Goal: Task Accomplishment & Management: Complete application form

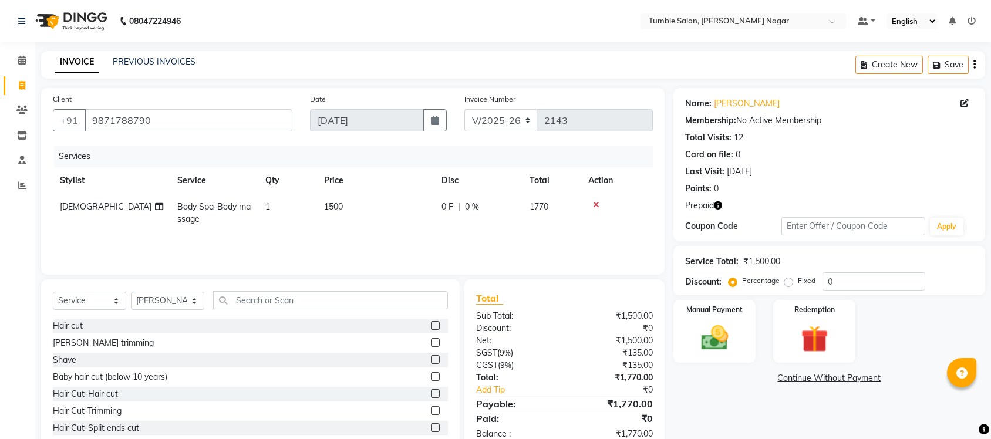
select select "8207"
select select "service"
select select "77844"
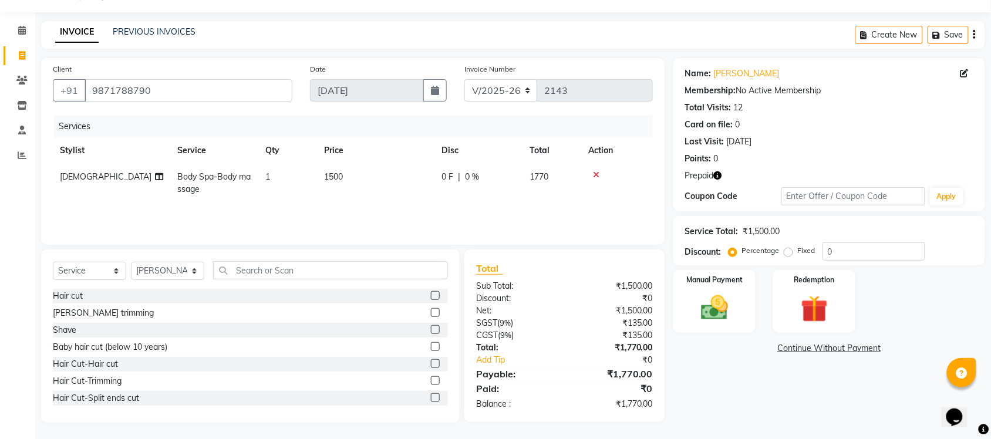
scroll to position [36, 0]
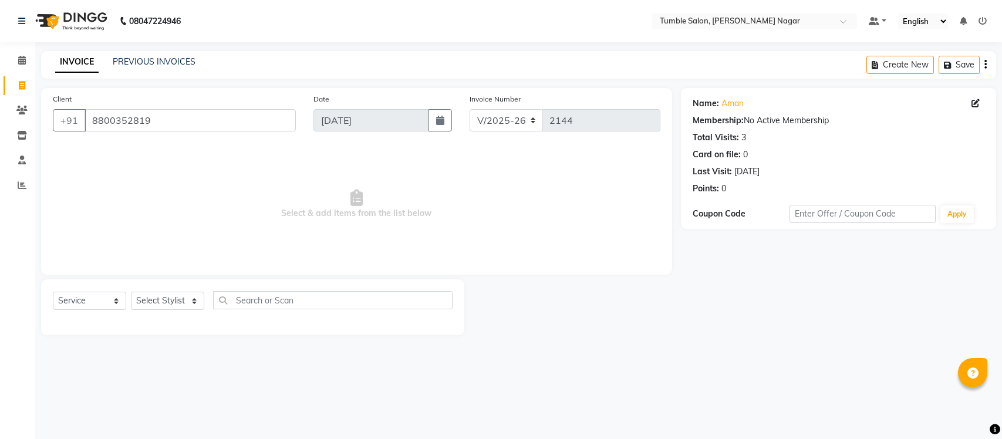
select select "8207"
select select "service"
click at [166, 300] on select "Select Stylist Finance id [PERSON_NAME] [PERSON_NAME] [PERSON_NAME] Nisha Purch…" at bounding box center [167, 301] width 73 height 18
select select "77848"
click at [131, 292] on select "Select Stylist Finance id [PERSON_NAME] [PERSON_NAME] [PERSON_NAME] Nisha Purch…" at bounding box center [167, 301] width 73 height 18
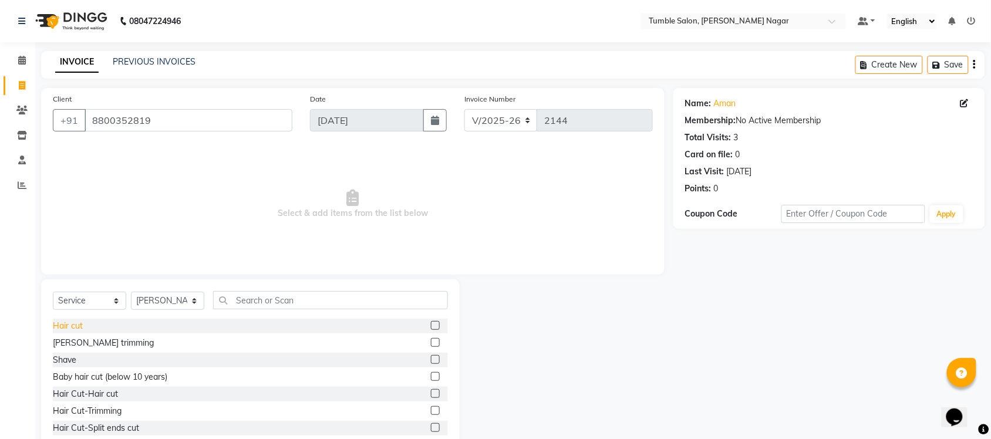
click at [60, 323] on div "Hair cut" at bounding box center [68, 326] width 30 height 12
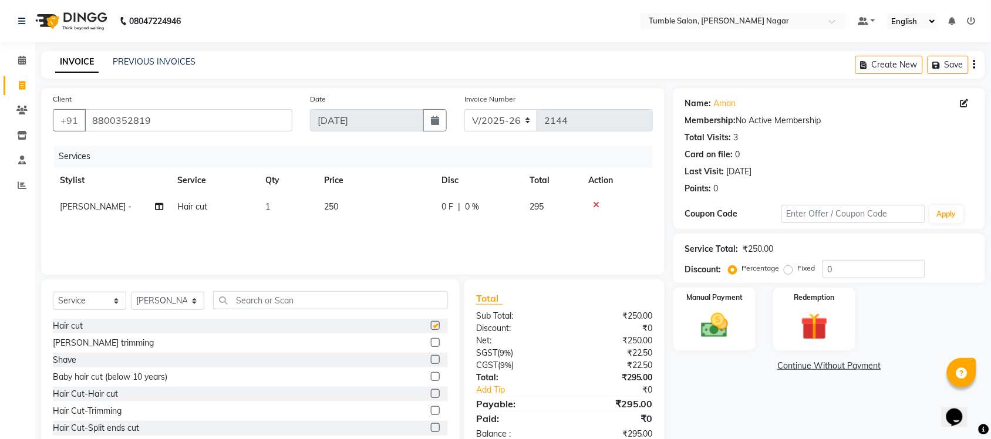
checkbox input "false"
click at [70, 342] on div "[PERSON_NAME] trimming" at bounding box center [103, 343] width 101 height 12
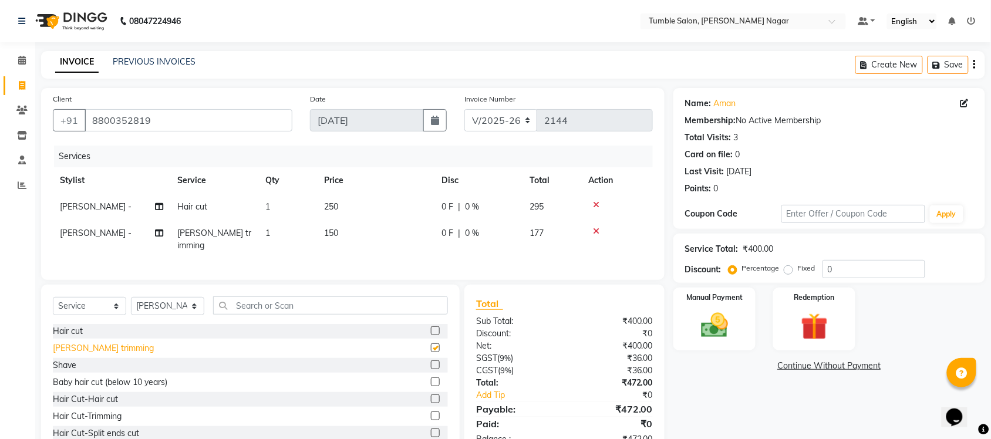
checkbox input "false"
click at [529, 58] on div "INVOICE PREVIOUS INVOICES Create New Save" at bounding box center [513, 65] width 944 height 28
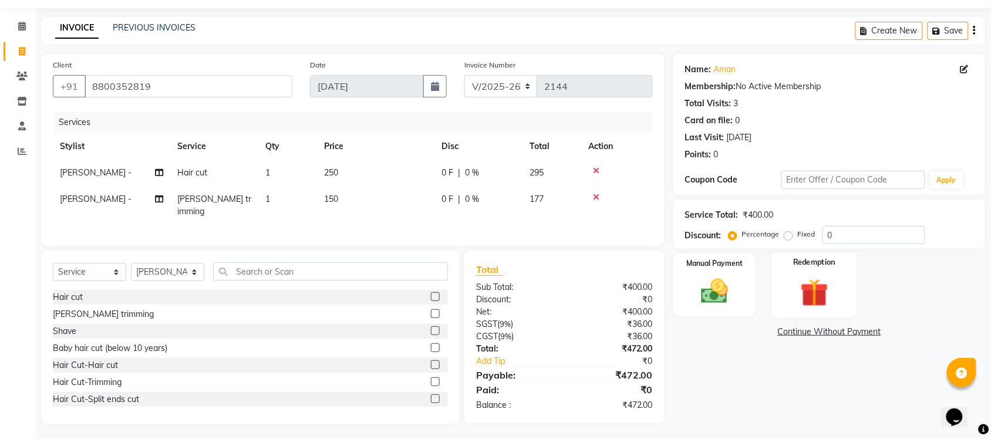
click at [791, 280] on img at bounding box center [814, 292] width 46 height 35
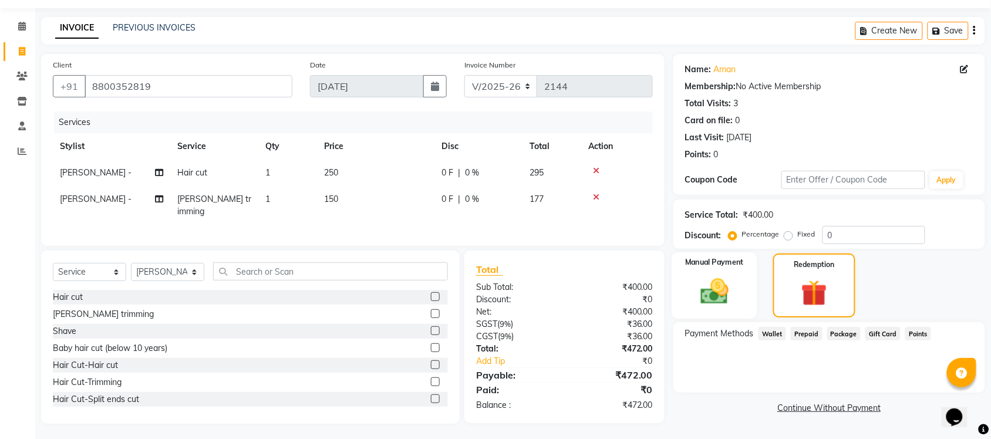
click at [728, 292] on img at bounding box center [714, 291] width 46 height 32
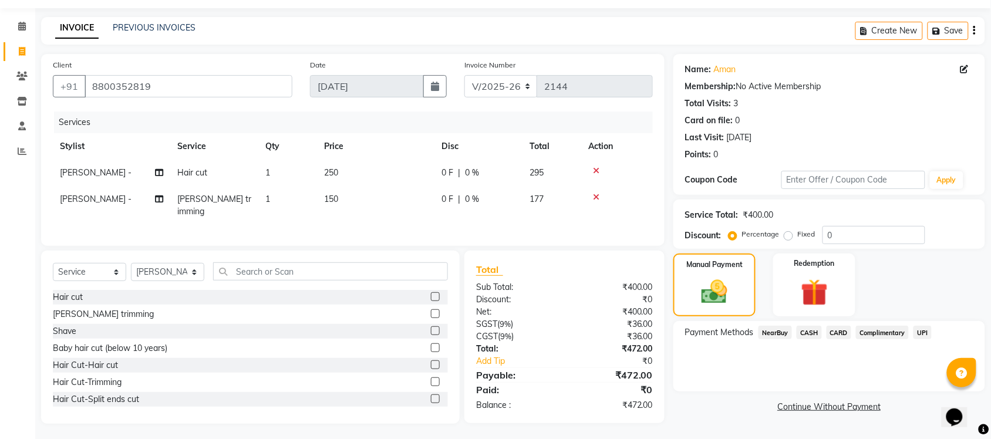
click at [921, 333] on span "UPI" at bounding box center [922, 332] width 18 height 13
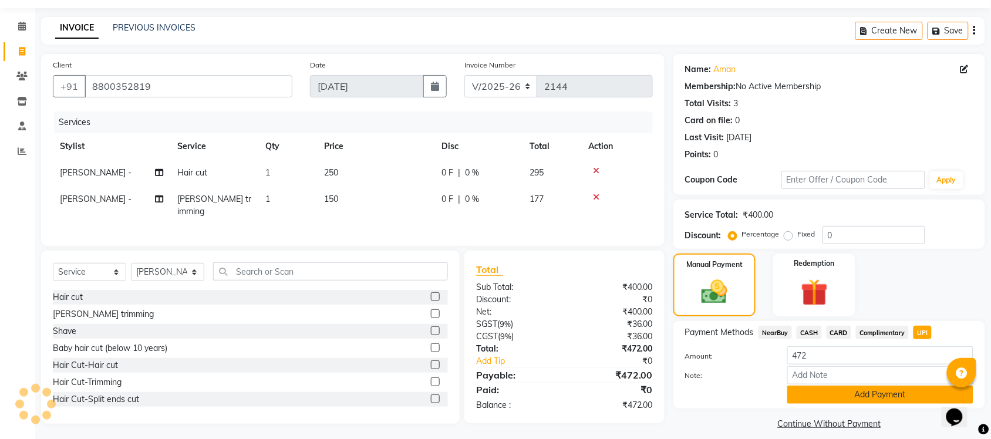
click at [873, 392] on button "Add Payment" at bounding box center [880, 395] width 186 height 18
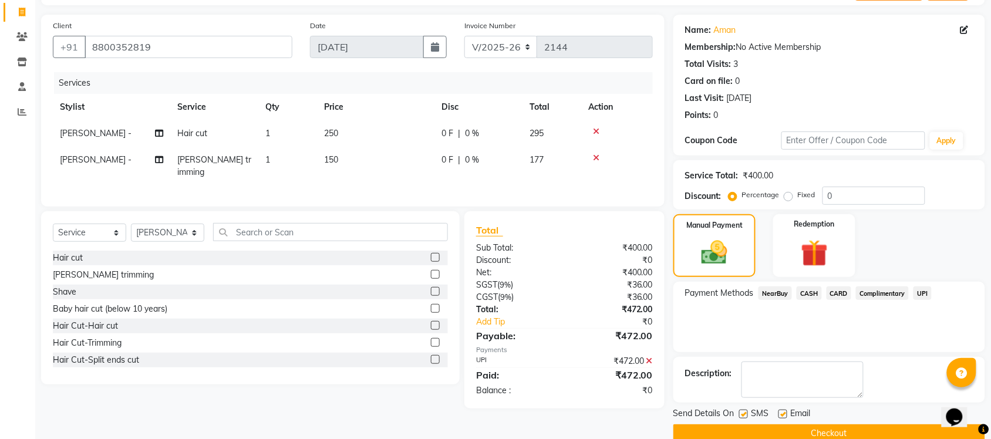
scroll to position [94, 0]
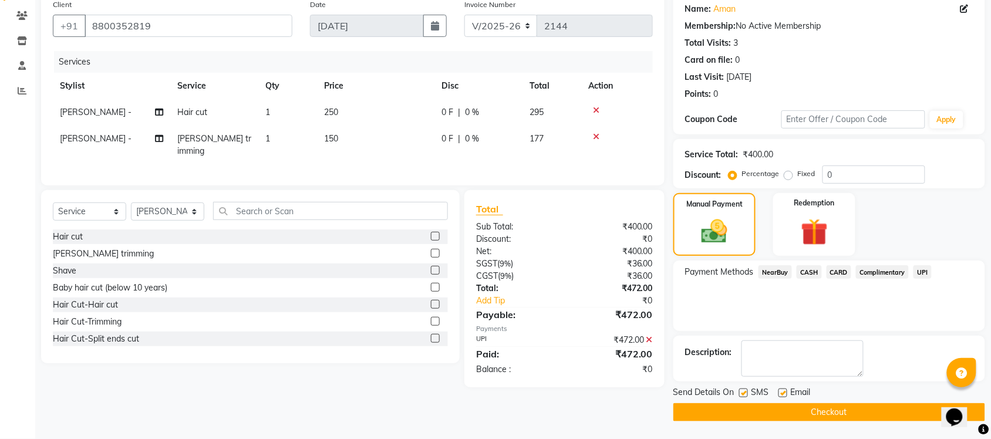
click at [811, 412] on button "Checkout" at bounding box center [829, 412] width 312 height 18
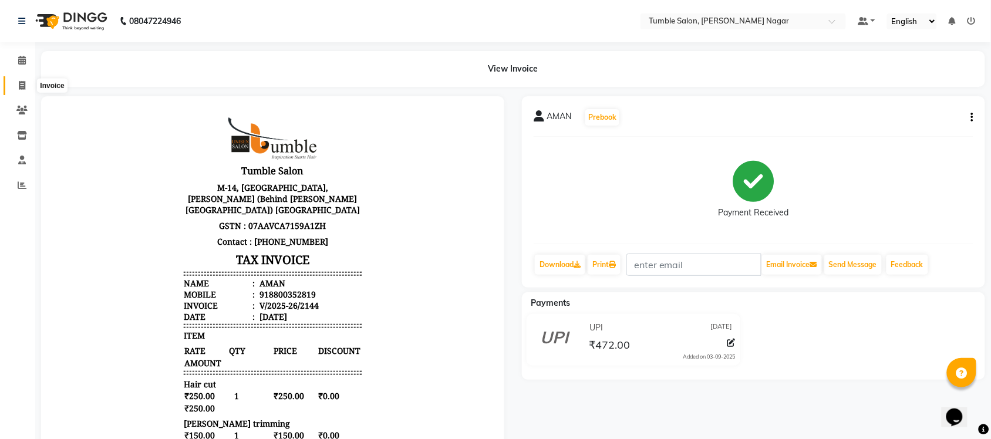
click at [18, 83] on span at bounding box center [22, 85] width 21 height 13
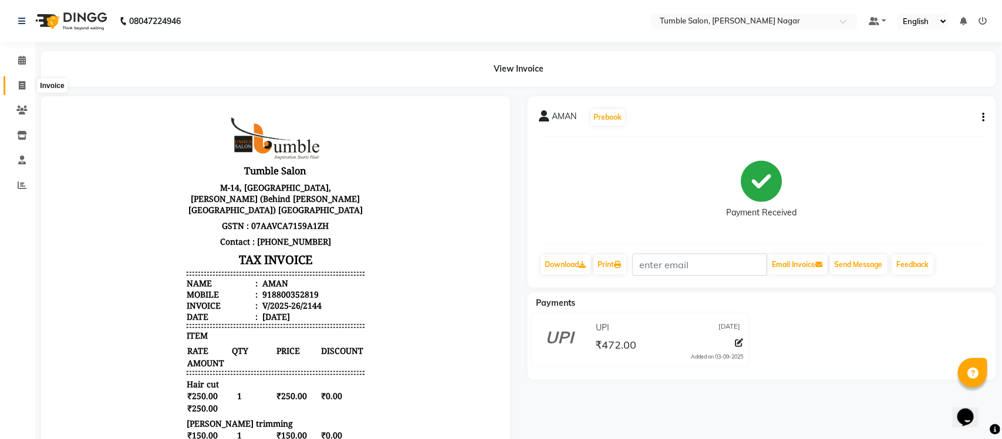
select select "service"
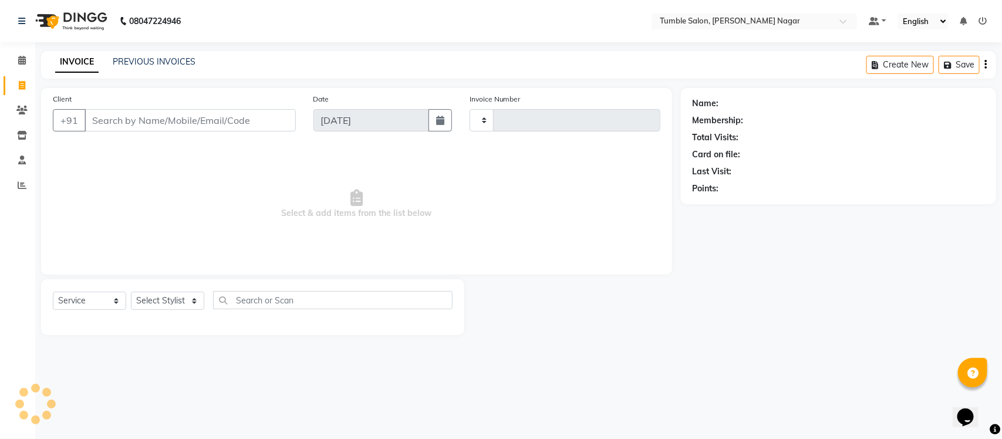
type input "2145"
select select "8207"
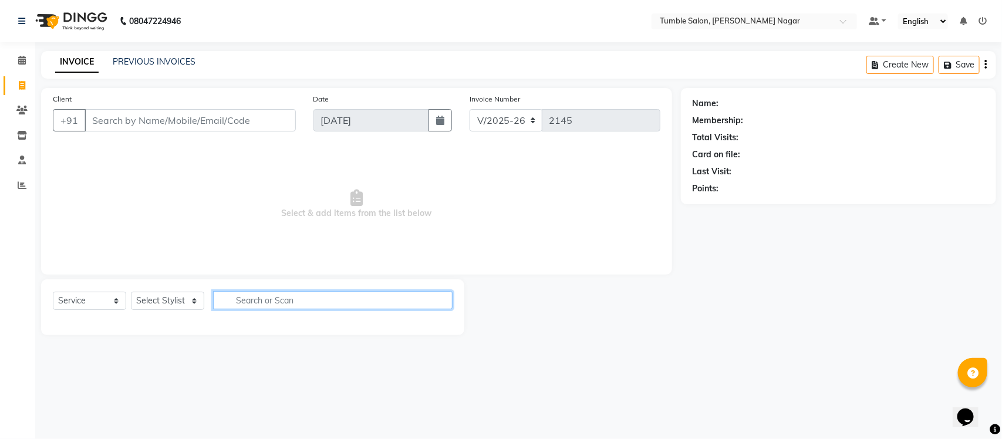
click at [269, 298] on input "text" at bounding box center [332, 300] width 239 height 18
type input "hair"
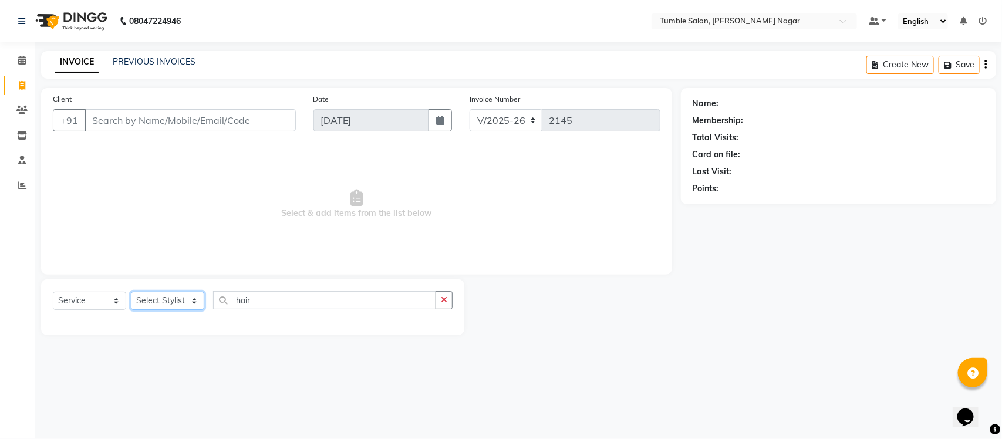
click at [156, 303] on select "Select Stylist Finance id [PERSON_NAME] [PERSON_NAME] [PERSON_NAME] Nisha Purch…" at bounding box center [167, 301] width 73 height 18
select select "77847"
click at [131, 292] on select "Select Stylist Finance id [PERSON_NAME] [PERSON_NAME] [PERSON_NAME] Nisha Purch…" at bounding box center [167, 301] width 73 height 18
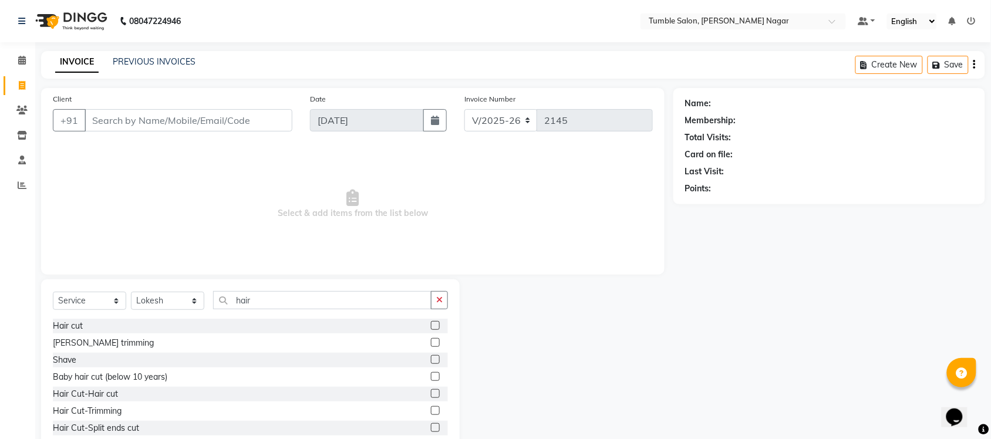
click at [431, 327] on label at bounding box center [435, 325] width 9 height 9
click at [431, 327] on input "checkbox" at bounding box center [435, 326] width 8 height 8
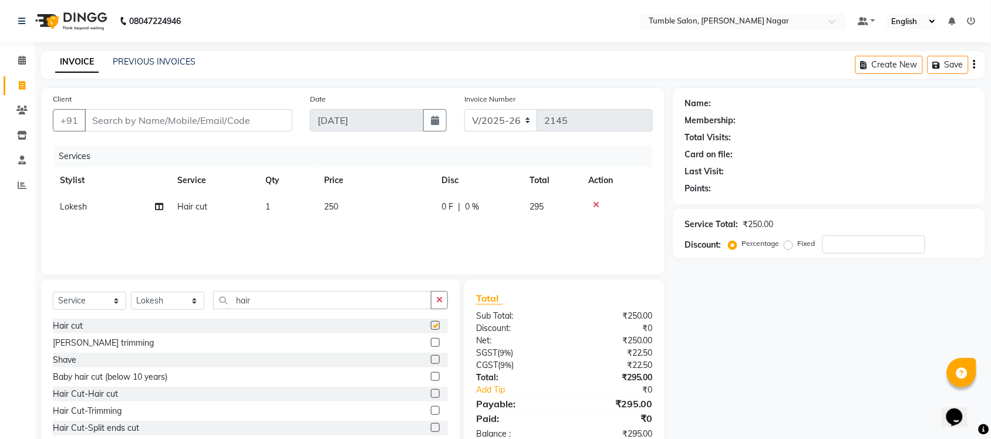
checkbox input "false"
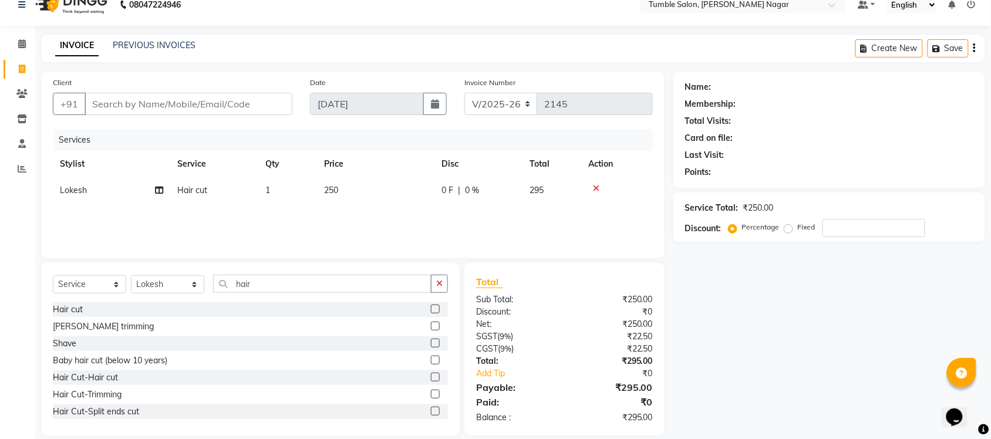
scroll to position [31, 0]
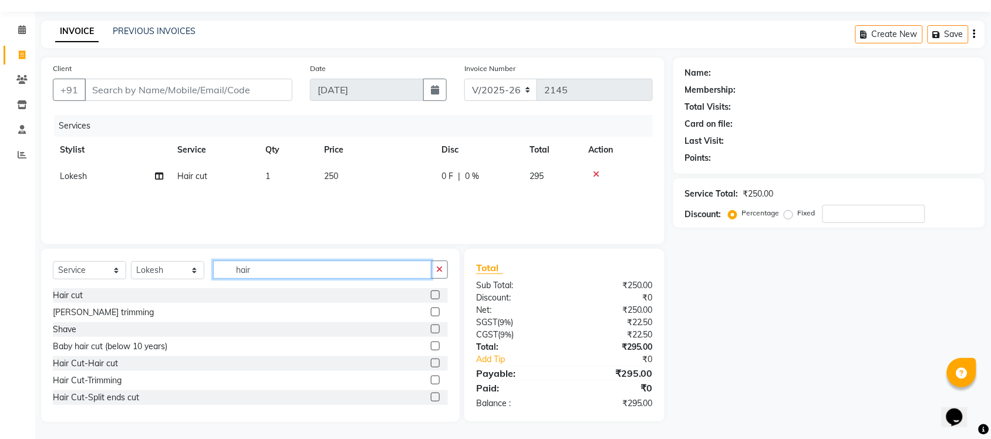
click at [278, 273] on input "hair" at bounding box center [322, 270] width 218 height 18
type input "h"
click at [596, 174] on icon at bounding box center [596, 175] width 6 height 8
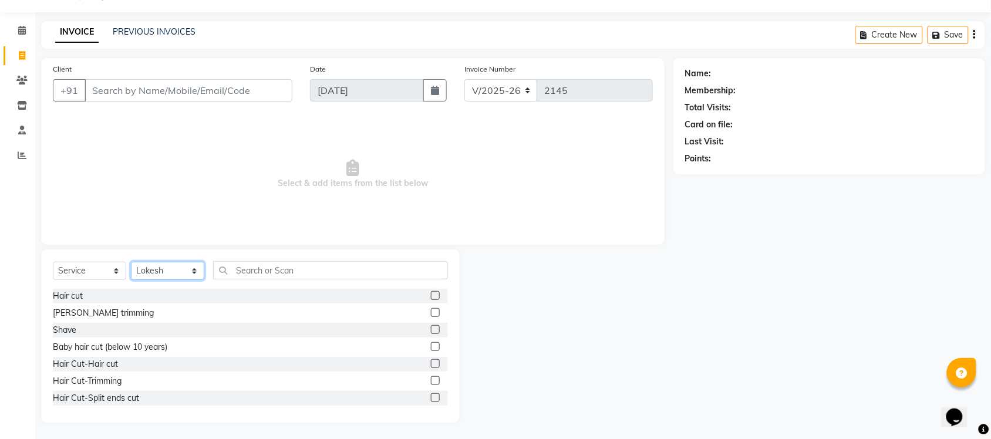
click at [195, 269] on select "Select Stylist Finance id [PERSON_NAME] [PERSON_NAME] [PERSON_NAME] Nisha Purch…" at bounding box center [167, 271] width 73 height 18
select select "89715"
click at [131, 262] on select "Select Stylist Finance id [PERSON_NAME] [PERSON_NAME] [PERSON_NAME] Nisha Purch…" at bounding box center [167, 271] width 73 height 18
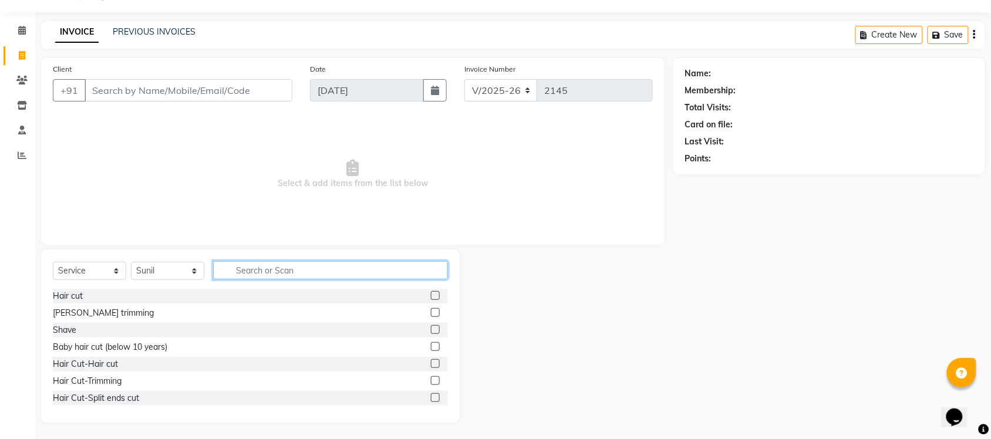
click at [263, 267] on input "text" at bounding box center [330, 270] width 235 height 18
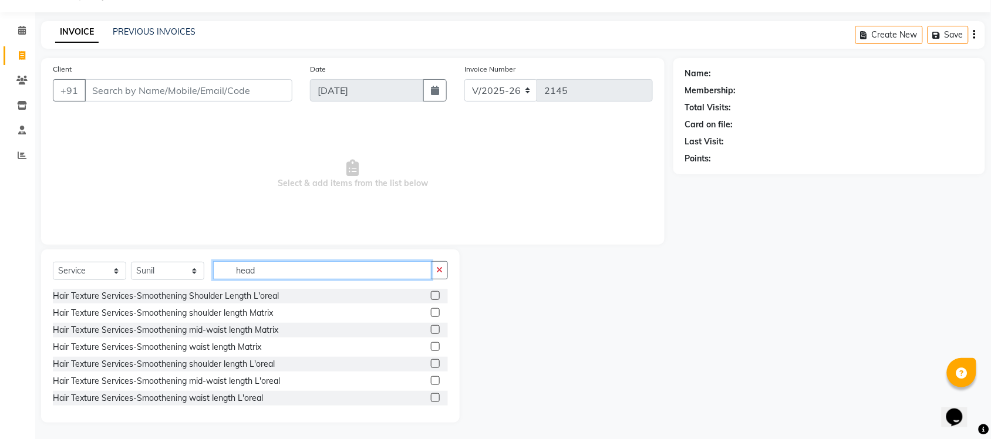
scroll to position [0, 0]
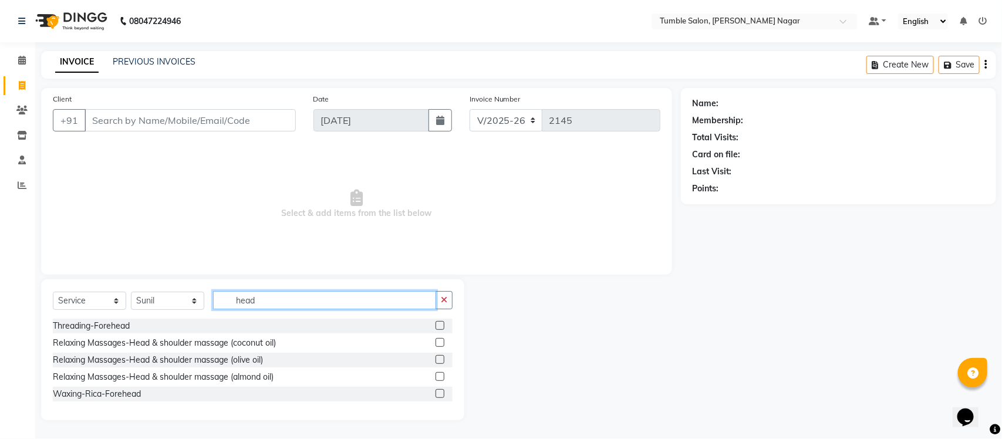
type input "head"
click at [442, 342] on label at bounding box center [439, 342] width 9 height 9
click at [442, 342] on input "checkbox" at bounding box center [439, 343] width 8 height 8
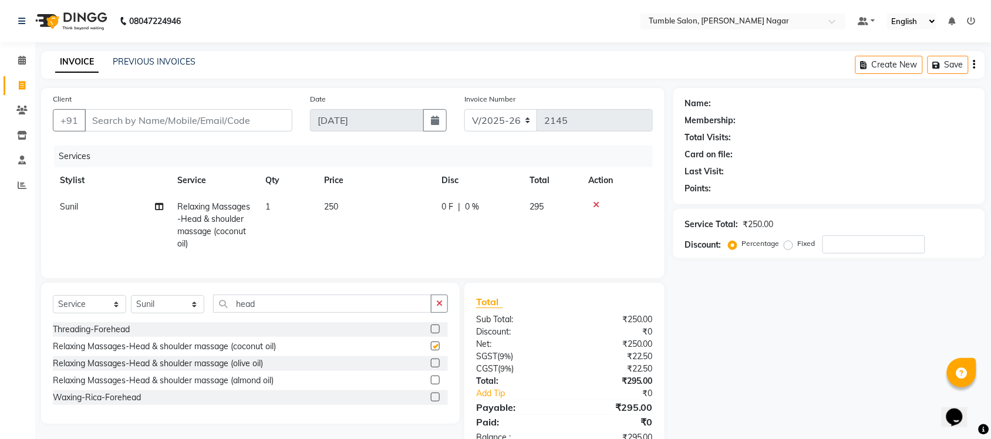
checkbox input "false"
click at [310, 313] on input "head" at bounding box center [322, 304] width 218 height 18
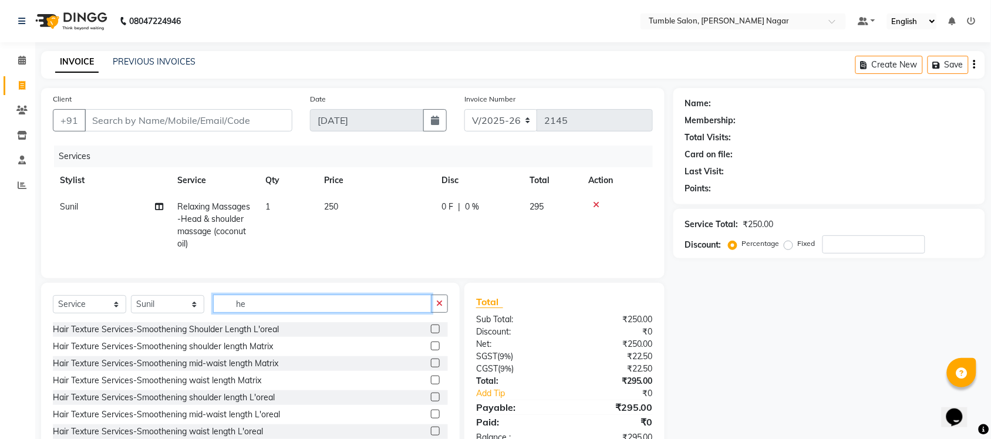
type input "h"
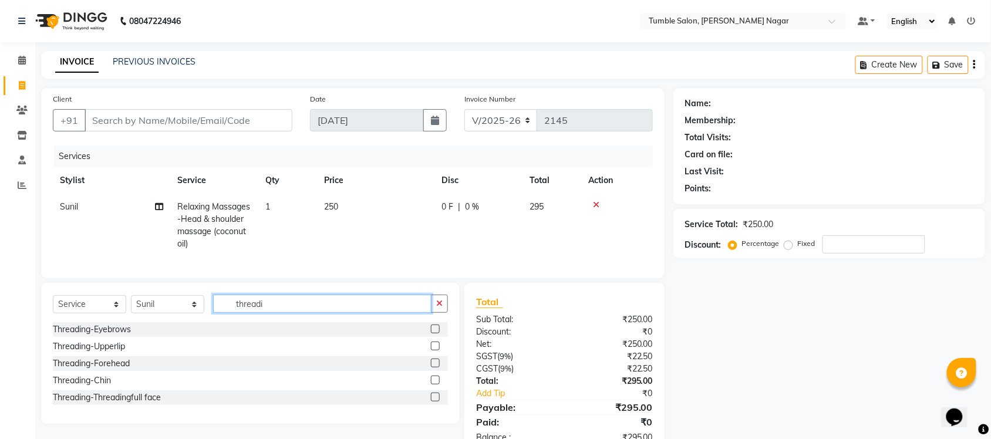
type input "threadi"
click at [435, 333] on label at bounding box center [435, 329] width 9 height 9
click at [435, 333] on input "checkbox" at bounding box center [435, 330] width 8 height 8
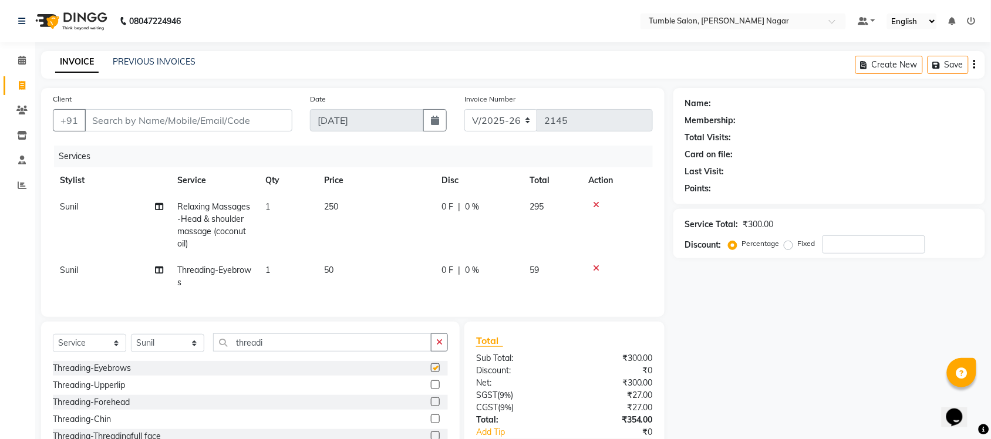
checkbox input "false"
click at [437, 389] on label at bounding box center [435, 384] width 9 height 9
click at [437, 389] on input "checkbox" at bounding box center [435, 385] width 8 height 8
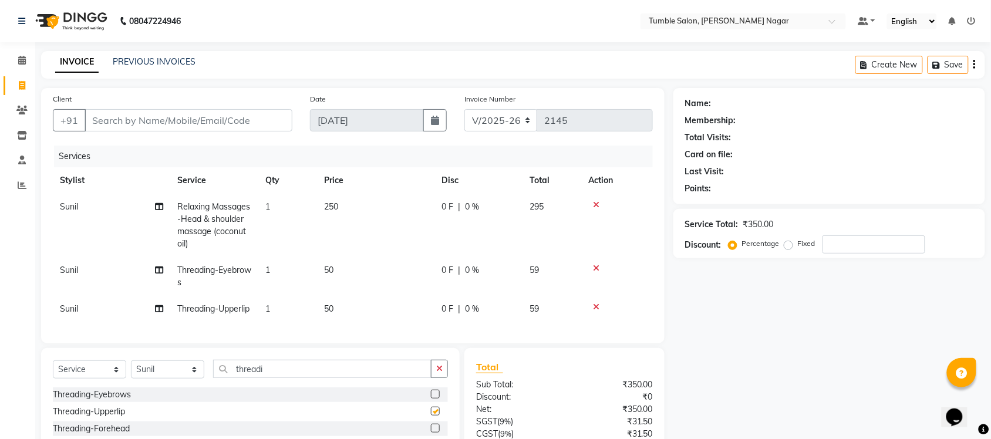
checkbox input "false"
click at [71, 269] on span "Sunil" at bounding box center [69, 270] width 18 height 11
select select "89715"
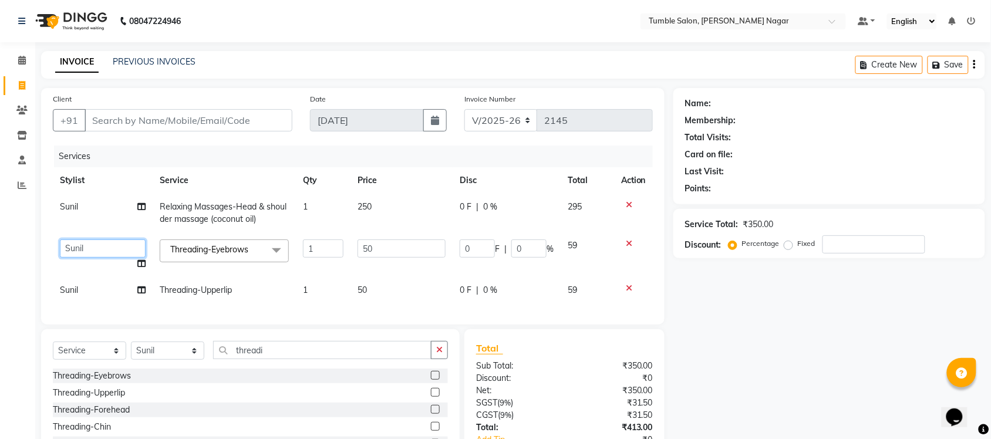
click at [71, 250] on select "Finance id [PERSON_NAME] [PERSON_NAME] [PERSON_NAME] Nisha Purchase [PERSON_NAM…" at bounding box center [103, 248] width 86 height 18
select select "77845"
click at [77, 291] on span "Sunil" at bounding box center [69, 290] width 18 height 11
select select "89715"
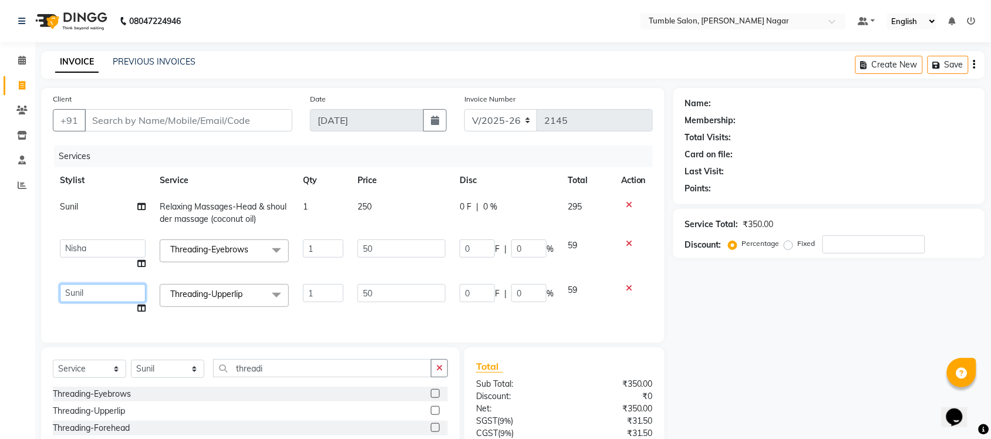
click at [77, 291] on select "Finance id [PERSON_NAME] [PERSON_NAME] [PERSON_NAME] Nisha Purchase [PERSON_NAM…" at bounding box center [103, 293] width 86 height 18
select select "77845"
click at [748, 374] on div "Name: Membership: Total Visits: Card on file: Last Visit: Points: Service Total…" at bounding box center [833, 304] width 320 height 432
click at [144, 262] on icon at bounding box center [141, 263] width 8 height 8
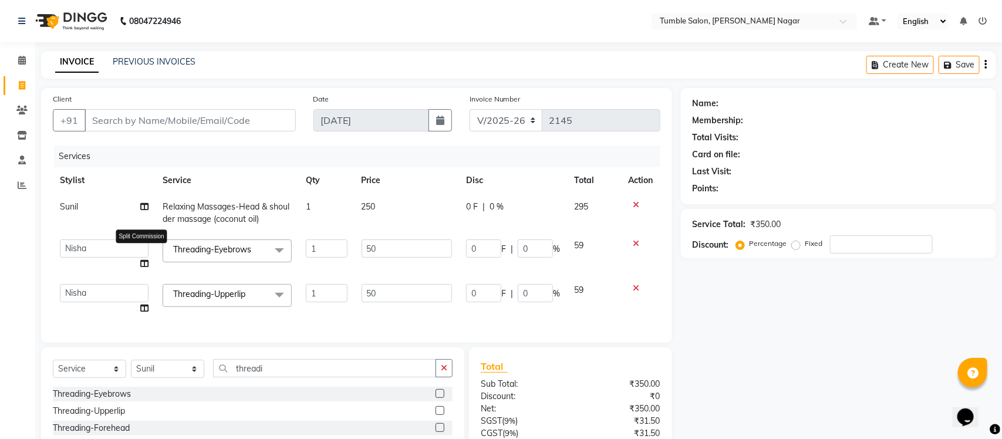
select select "77845"
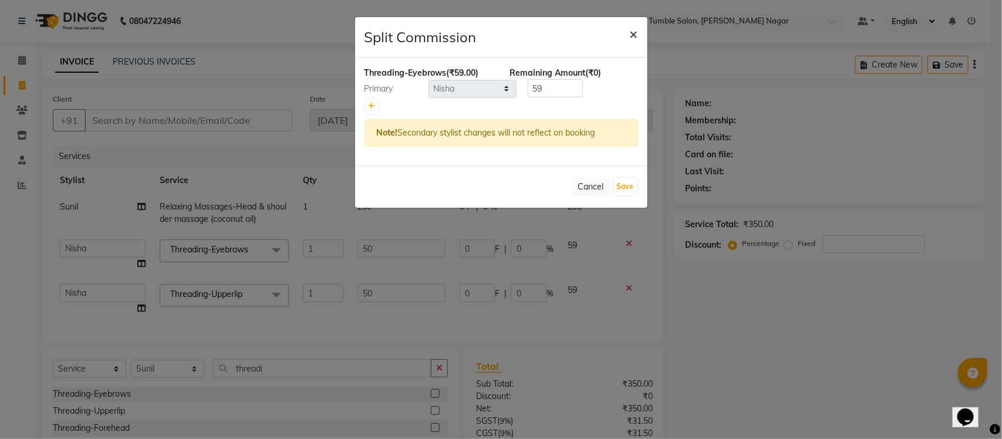
click at [630, 36] on span "×" at bounding box center [634, 34] width 8 height 18
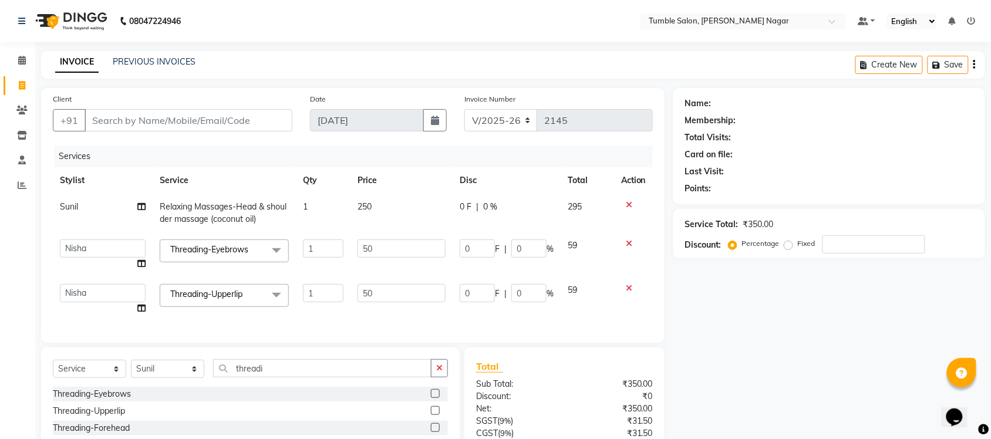
scroll to position [76, 0]
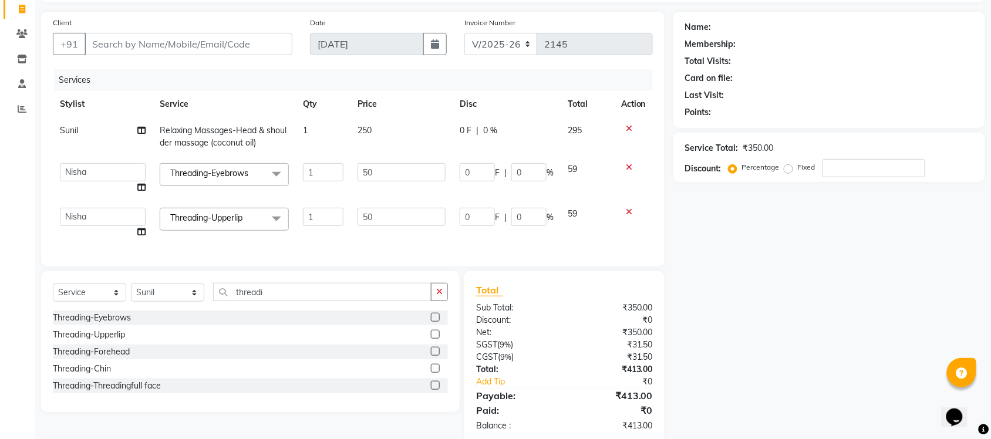
click at [434, 356] on label at bounding box center [435, 351] width 9 height 9
click at [434, 356] on input "checkbox" at bounding box center [435, 352] width 8 height 8
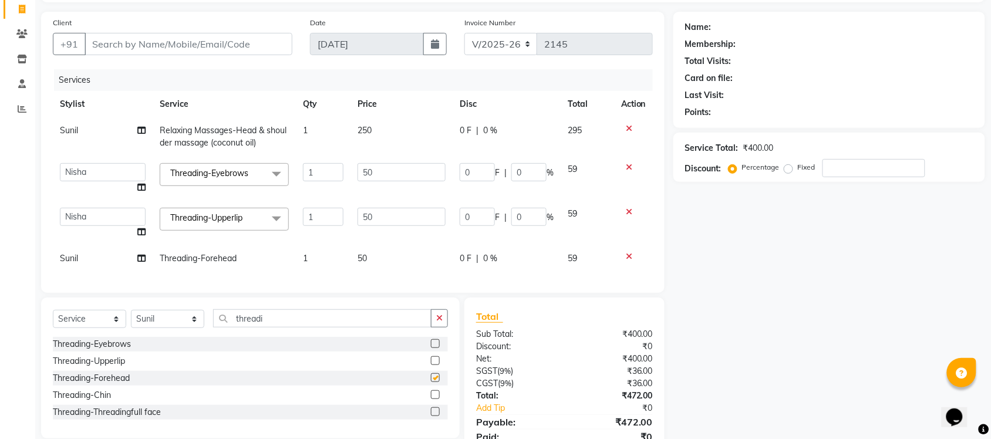
checkbox input "false"
click at [286, 325] on input "threadi" at bounding box center [322, 318] width 218 height 18
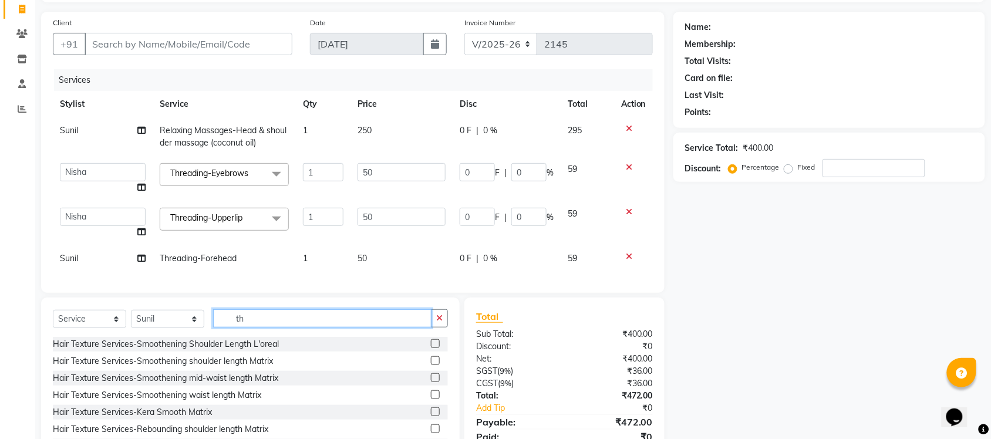
type input "t"
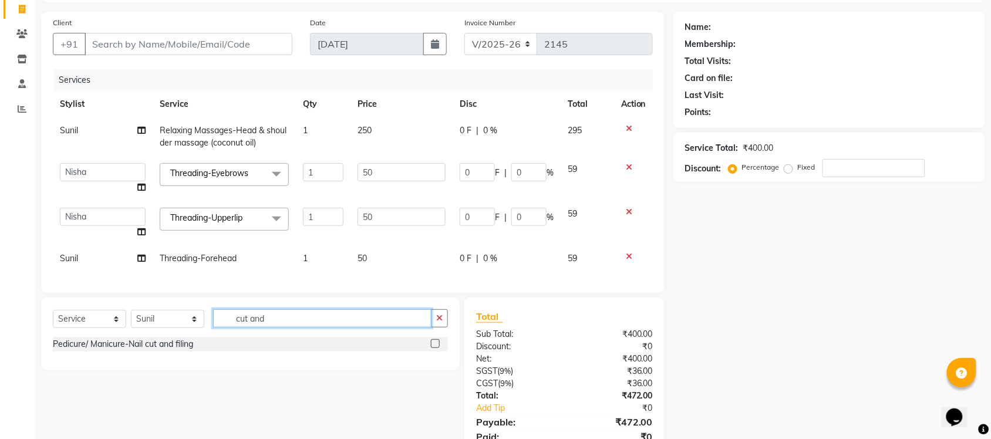
type input "cut and"
click at [435, 348] on label at bounding box center [435, 343] width 9 height 9
click at [435, 348] on input "checkbox" at bounding box center [435, 344] width 8 height 8
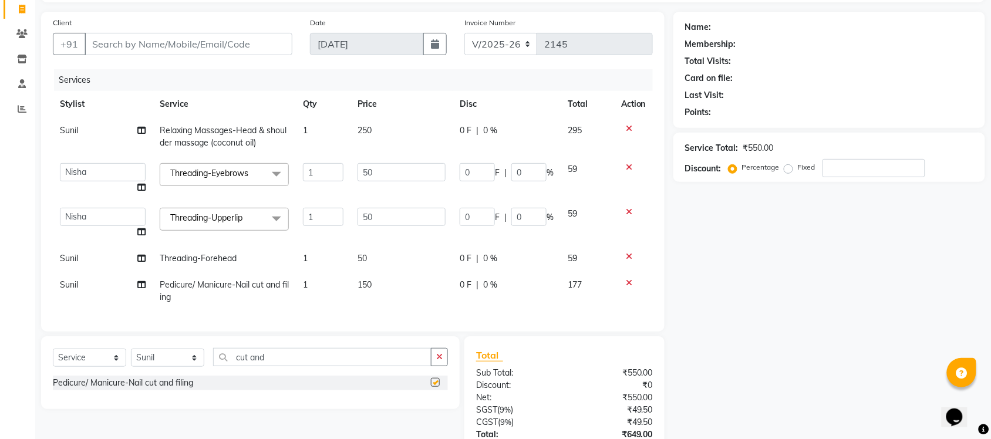
checkbox input "false"
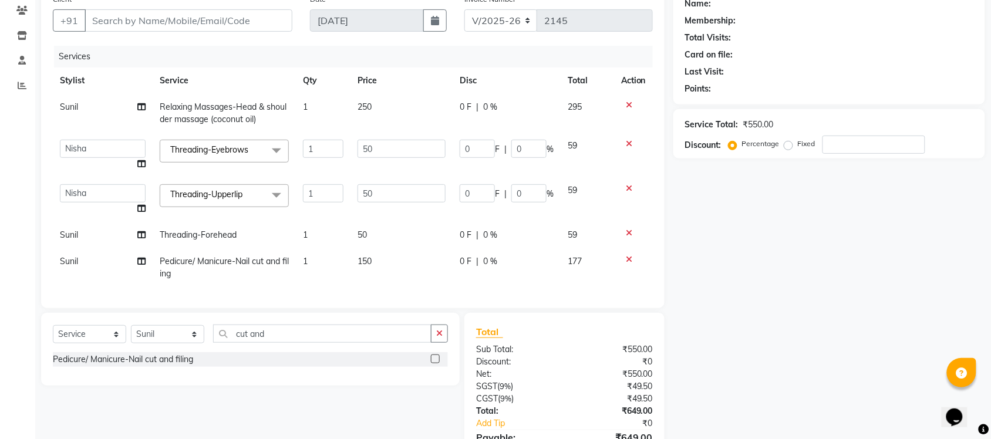
scroll to position [92, 0]
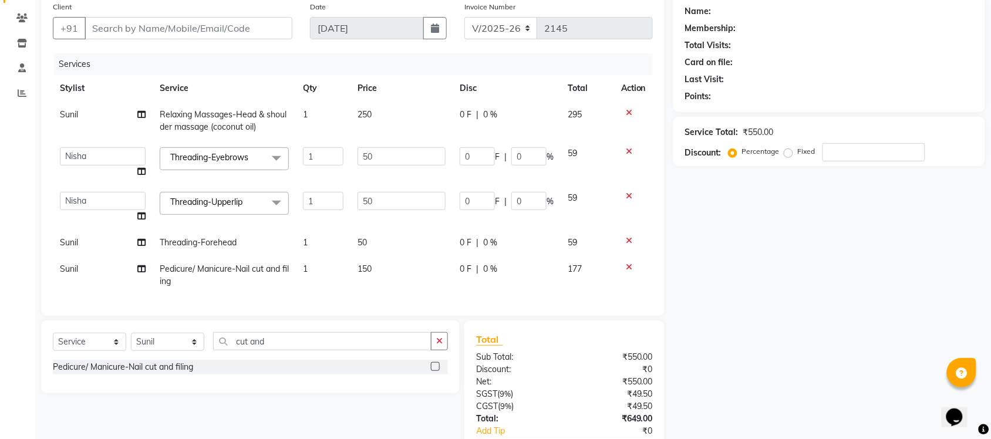
click at [68, 244] on span "Sunil" at bounding box center [69, 242] width 18 height 11
select select "89715"
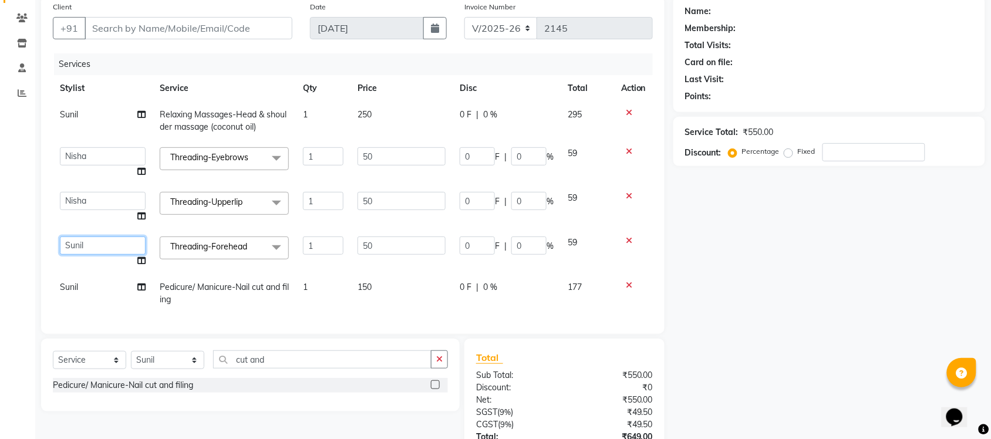
click at [68, 244] on select "Finance id [PERSON_NAME] [PERSON_NAME] [PERSON_NAME] Nisha Purchase [PERSON_NAM…" at bounding box center [103, 245] width 86 height 18
select select "77845"
click at [76, 286] on span "Sunil" at bounding box center [69, 287] width 18 height 11
select select "89715"
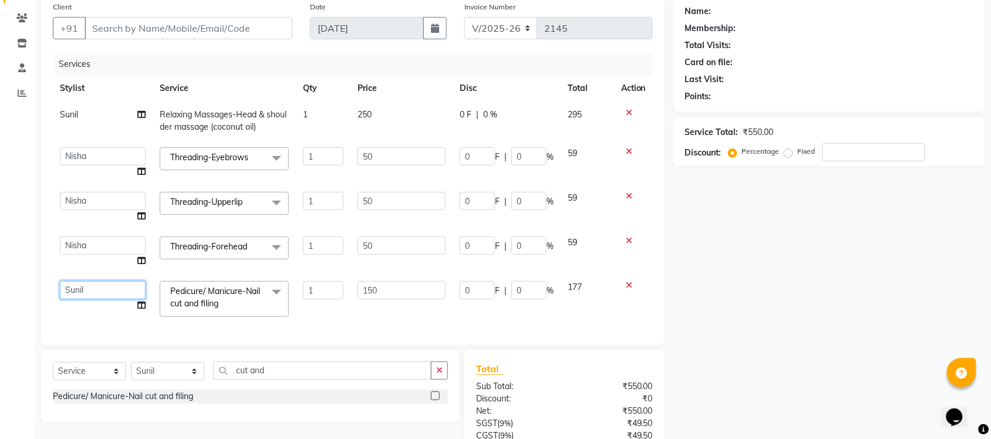
click at [76, 286] on select "Finance id [PERSON_NAME] [PERSON_NAME] [PERSON_NAME] Nisha Purchase [PERSON_NAM…" at bounding box center [103, 290] width 86 height 18
select select "77852"
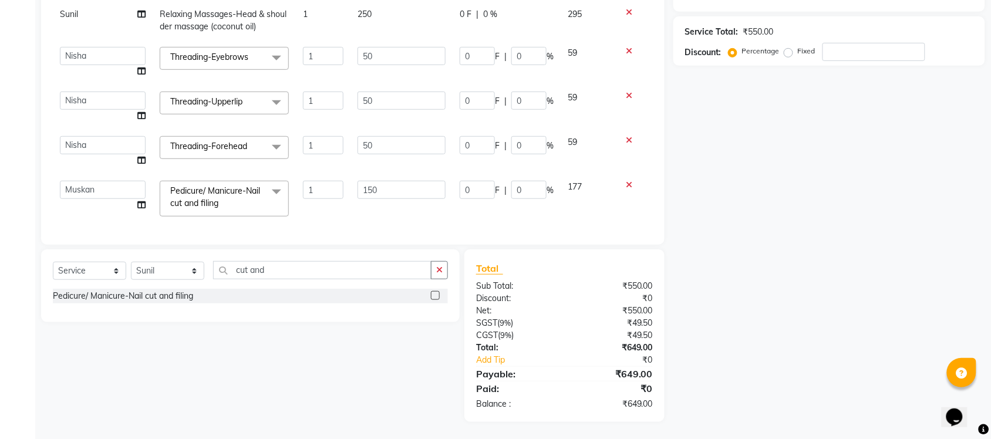
scroll to position [0, 0]
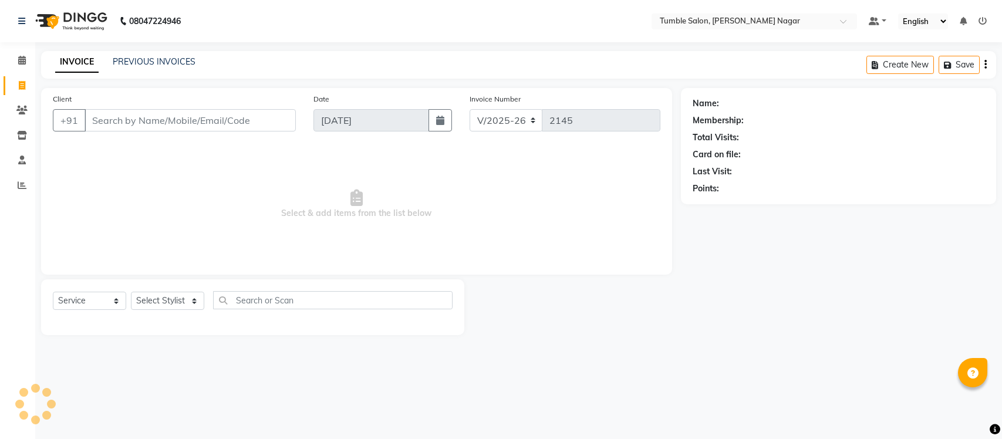
select select "8207"
select select "service"
click at [22, 184] on icon at bounding box center [22, 185] width 9 height 9
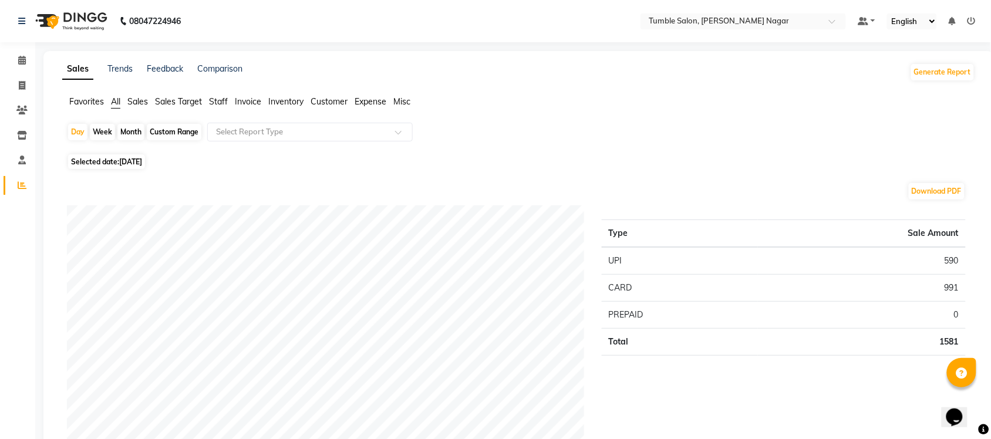
click at [215, 101] on span "Staff" at bounding box center [218, 101] width 19 height 11
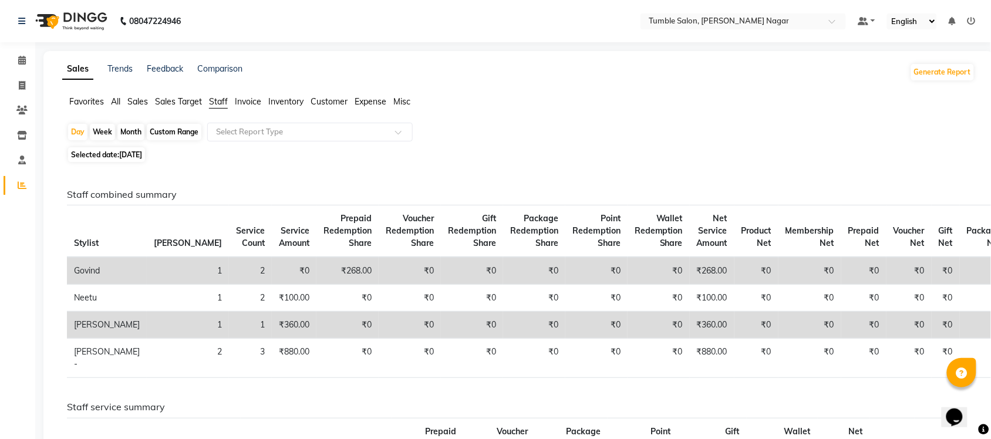
click at [138, 103] on span "Sales" at bounding box center [137, 101] width 21 height 11
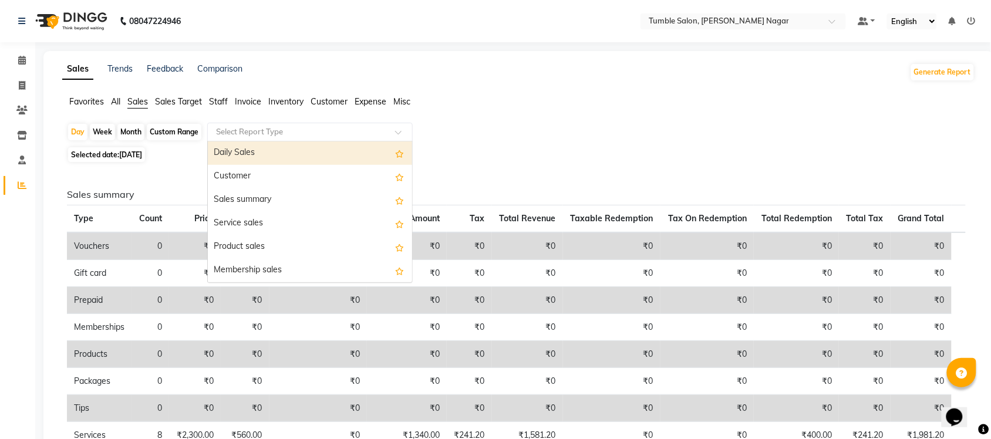
click at [263, 133] on input "text" at bounding box center [298, 132] width 169 height 12
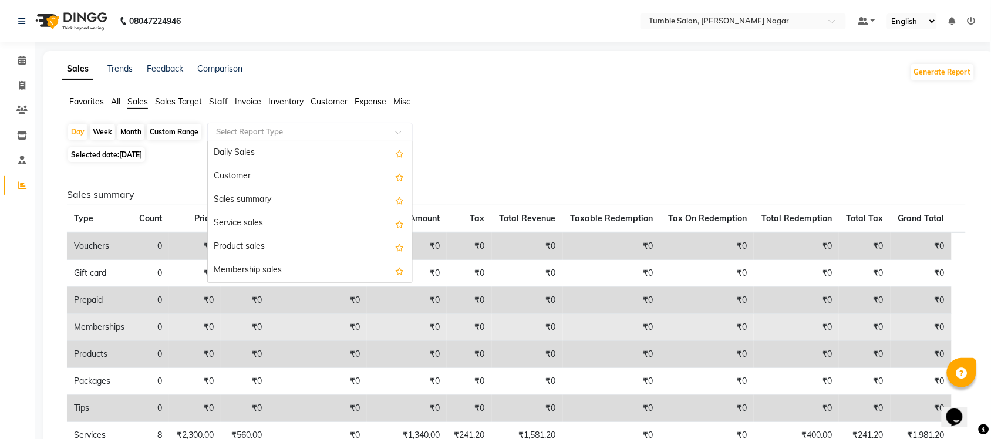
drag, startPoint x: 394, startPoint y: 160, endPoint x: 386, endPoint y: 336, distance: 176.2
click at [386, 336] on div "Day Week Month Custom Range Select Report Type Daily Sales Customer Sales summa…" at bounding box center [518, 390] width 913 height 535
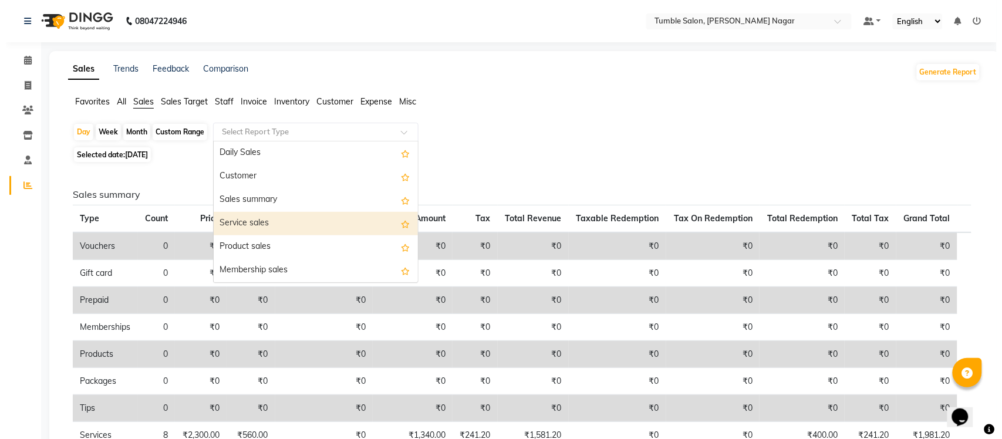
scroll to position [281, 0]
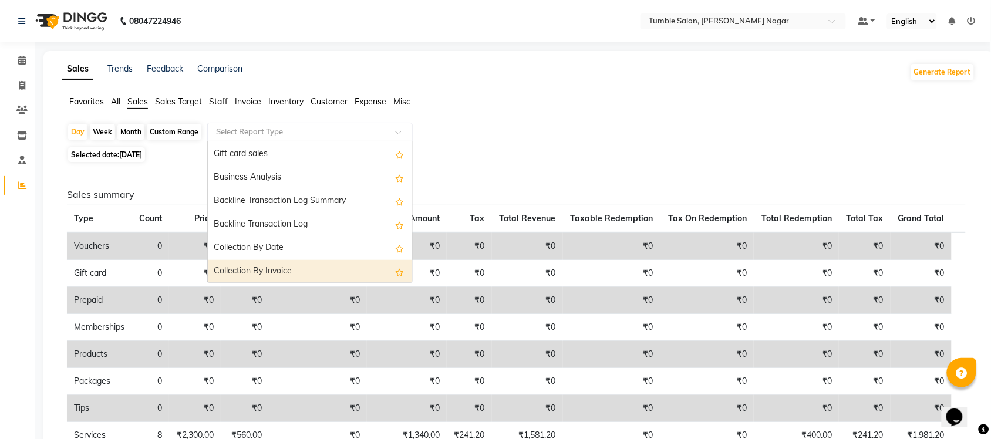
click at [315, 273] on div "Collection By Invoice" at bounding box center [310, 271] width 204 height 23
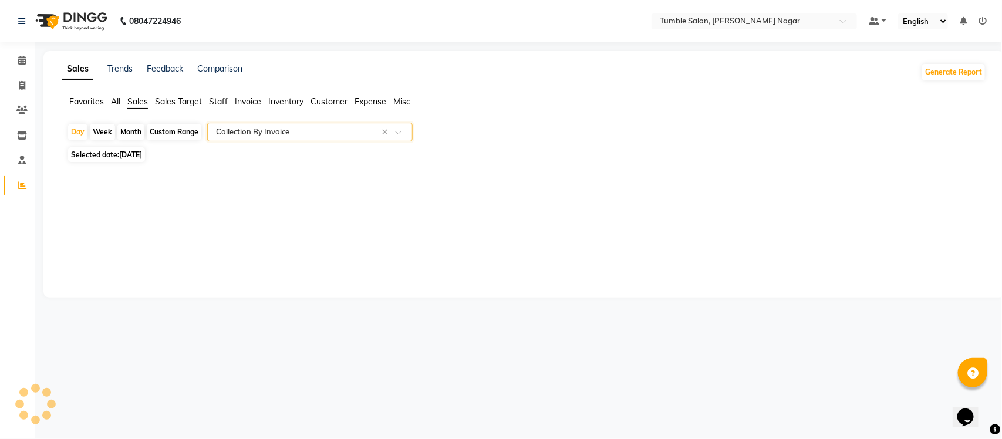
select select "full_report"
select select "csv"
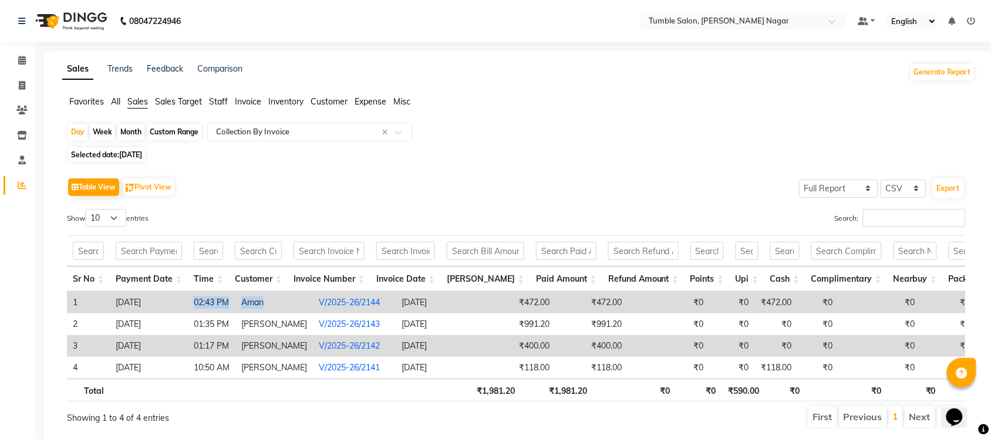
drag, startPoint x: 188, startPoint y: 302, endPoint x: 272, endPoint y: 308, distance: 84.1
click at [272, 308] on tr "1 2025-09-03 02:43 PM Aman V/2025-26/2144 2025-09-03 ₹472.00 ₹472.00 ₹0 ₹0 ₹472…" at bounding box center [804, 303] width 1475 height 22
click at [21, 82] on icon at bounding box center [22, 85] width 6 height 9
select select "service"
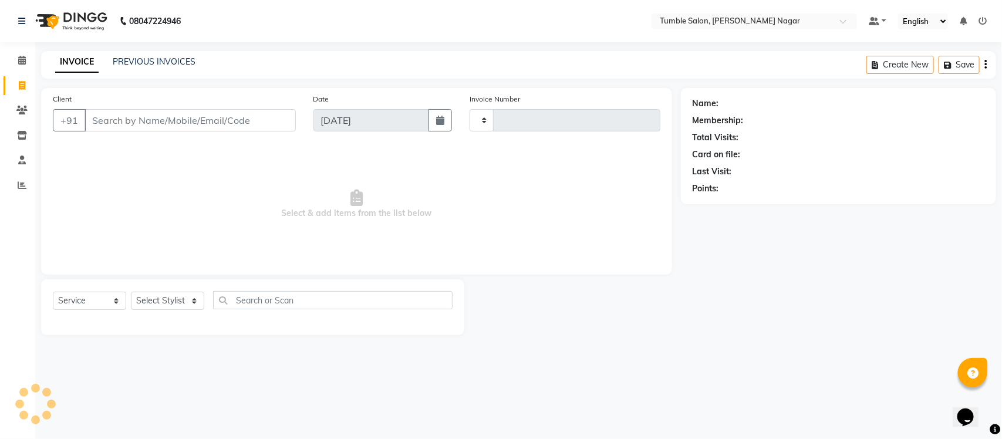
type input "2145"
select select "8207"
click at [175, 302] on select "Select Stylist Finance id [PERSON_NAME] [PERSON_NAME] [PERSON_NAME] Nisha Purch…" at bounding box center [167, 301] width 73 height 18
select select "77847"
click at [131, 292] on select "Select Stylist Finance id [PERSON_NAME] [PERSON_NAME] [PERSON_NAME] Nisha Purch…" at bounding box center [167, 301] width 73 height 18
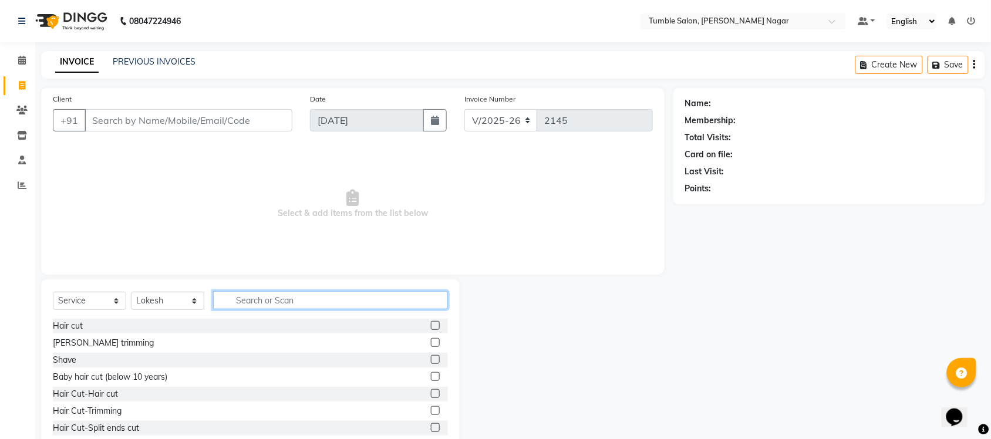
click at [289, 303] on input "text" at bounding box center [330, 300] width 235 height 18
click at [72, 329] on div "Hair cut" at bounding box center [68, 326] width 30 height 12
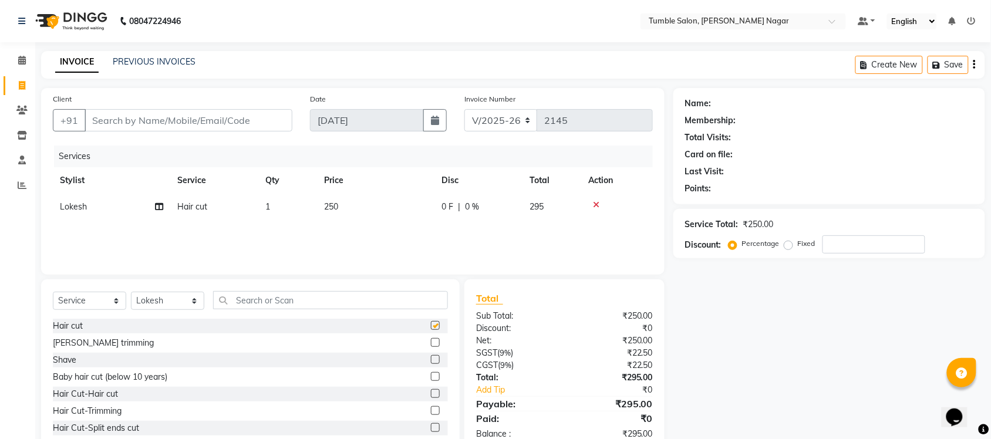
checkbox input "false"
click at [255, 119] on input "Client" at bounding box center [189, 120] width 208 height 22
type input "9"
type input "0"
type input "9667140535"
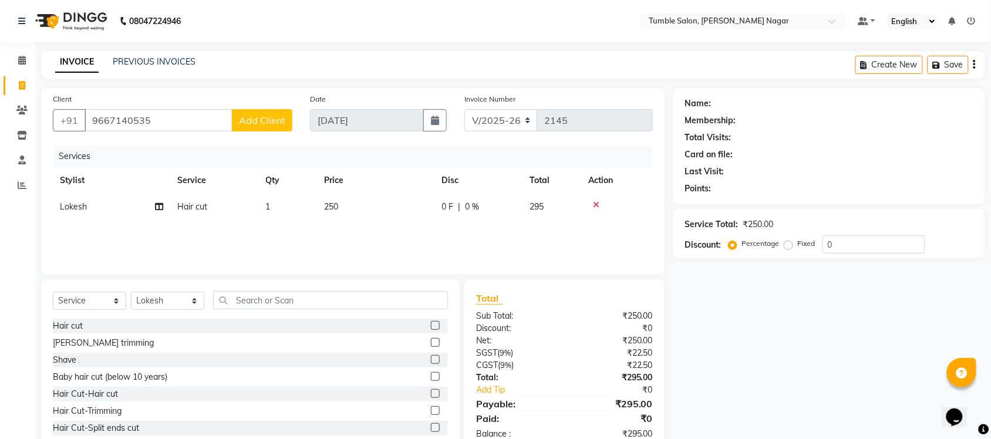
click at [279, 121] on span "Add Client" at bounding box center [262, 120] width 46 height 12
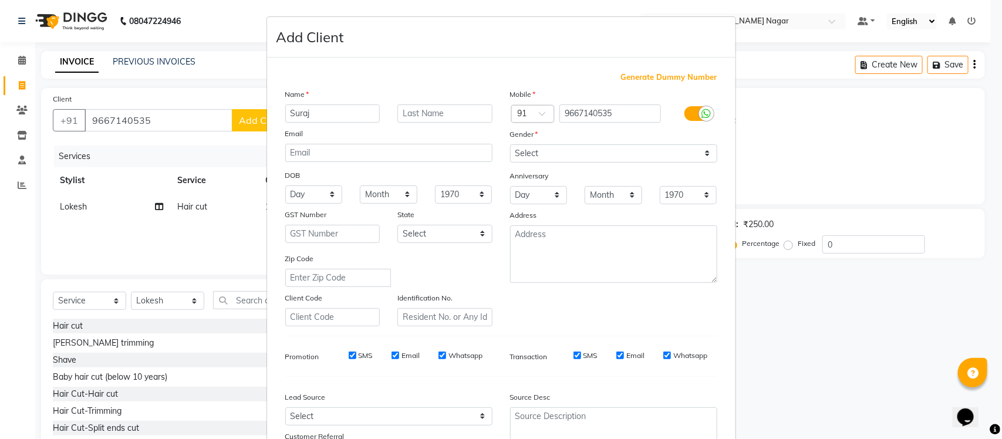
type input "Suraj"
click at [556, 151] on select "Select Male Female Other Prefer Not To Say" at bounding box center [613, 153] width 207 height 18
select select "male"
click at [510, 144] on select "Select Male Female Other Prefer Not To Say" at bounding box center [613, 153] width 207 height 18
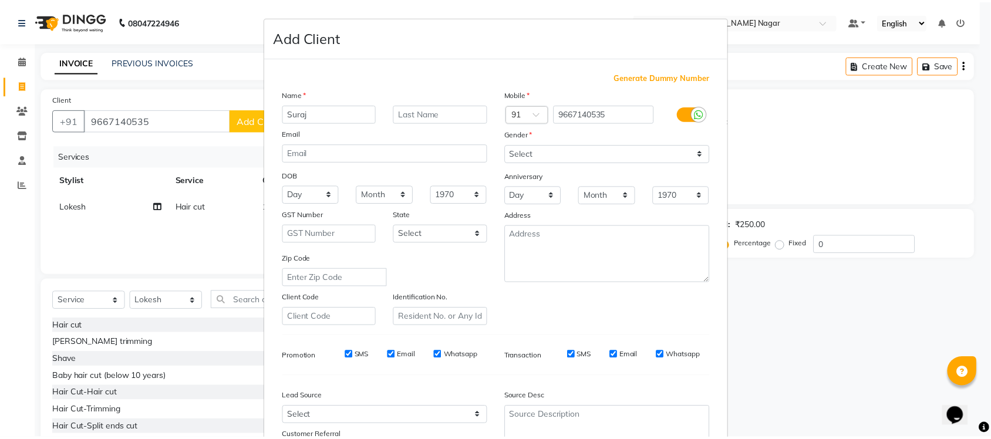
scroll to position [98, 0]
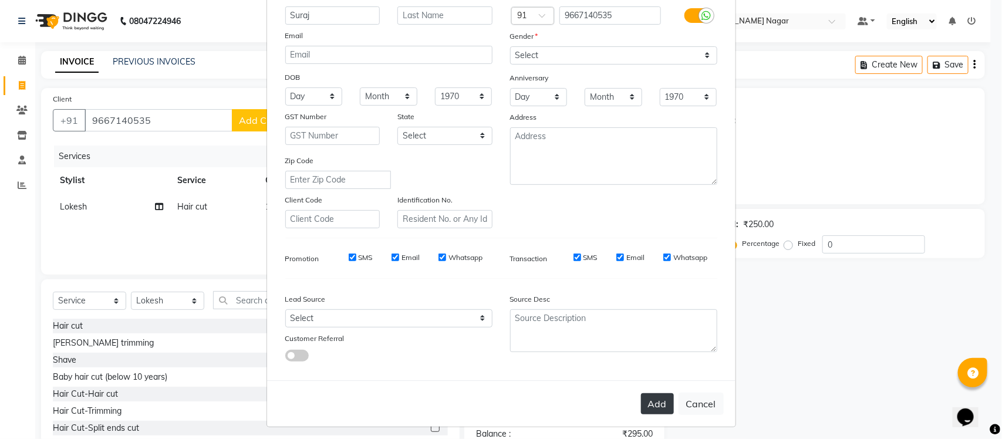
click at [647, 397] on button "Add" at bounding box center [657, 403] width 33 height 21
select select
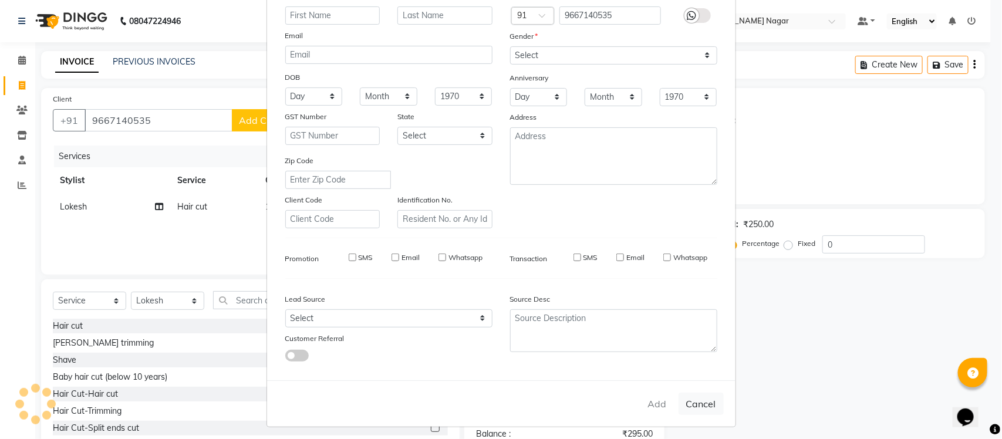
select select
checkbox input "false"
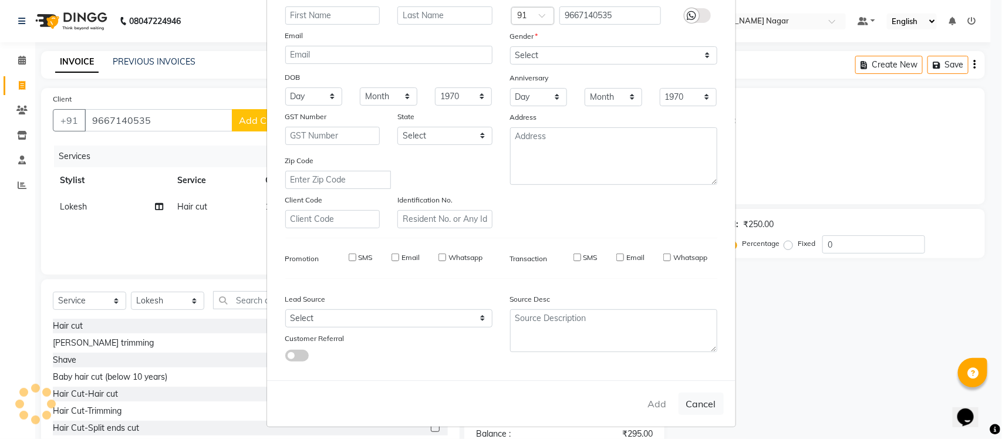
checkbox input "false"
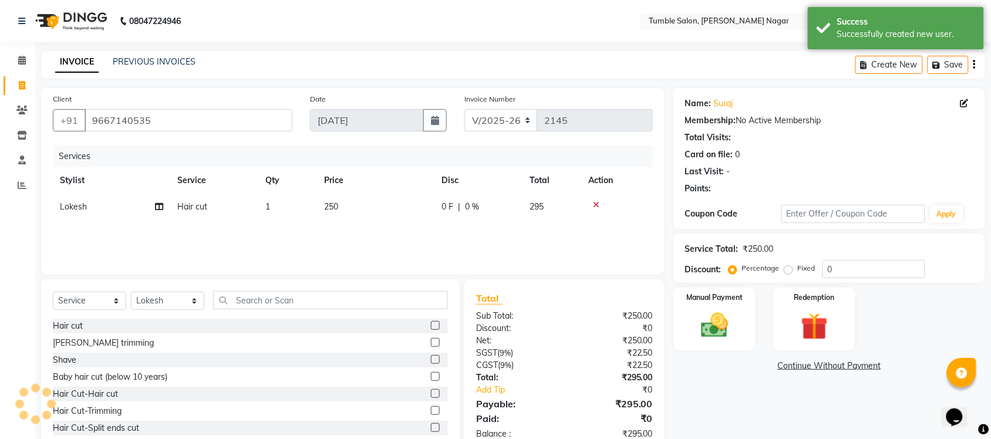
scroll to position [30, 0]
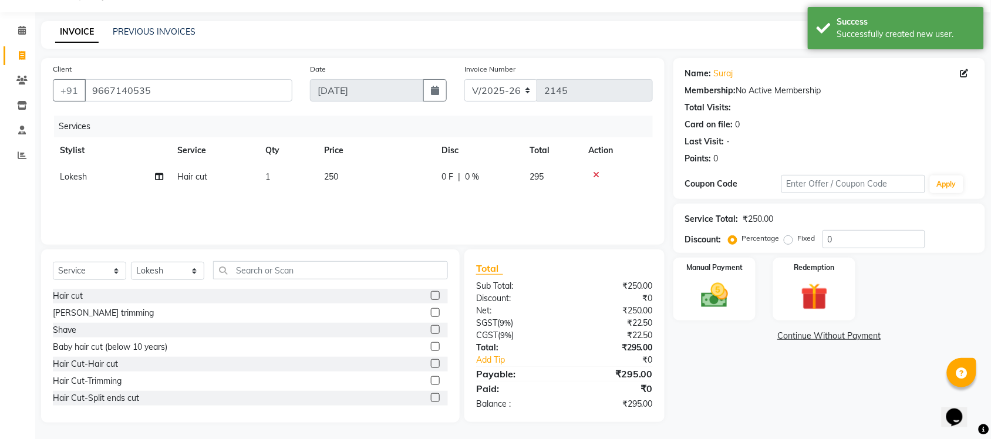
click at [672, 292] on div "Manual Payment Redemption" at bounding box center [828, 289] width 329 height 63
click at [727, 297] on img at bounding box center [714, 295] width 46 height 32
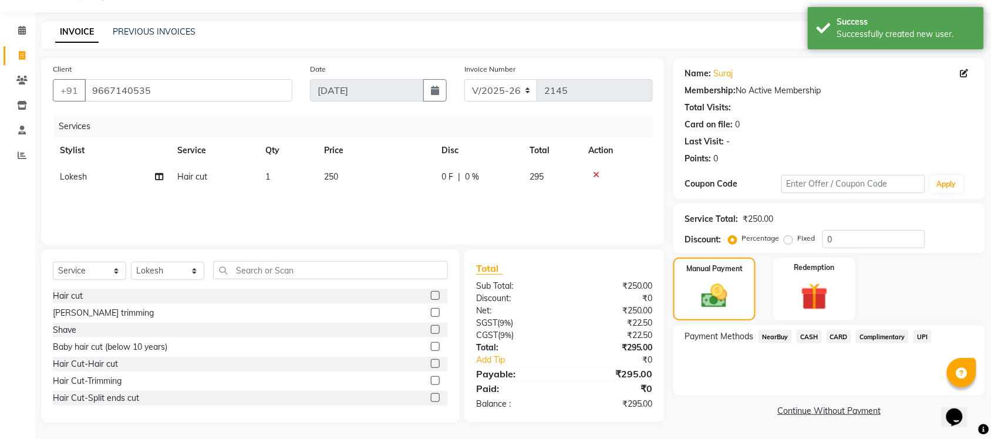
click at [925, 333] on span "UPI" at bounding box center [922, 336] width 18 height 13
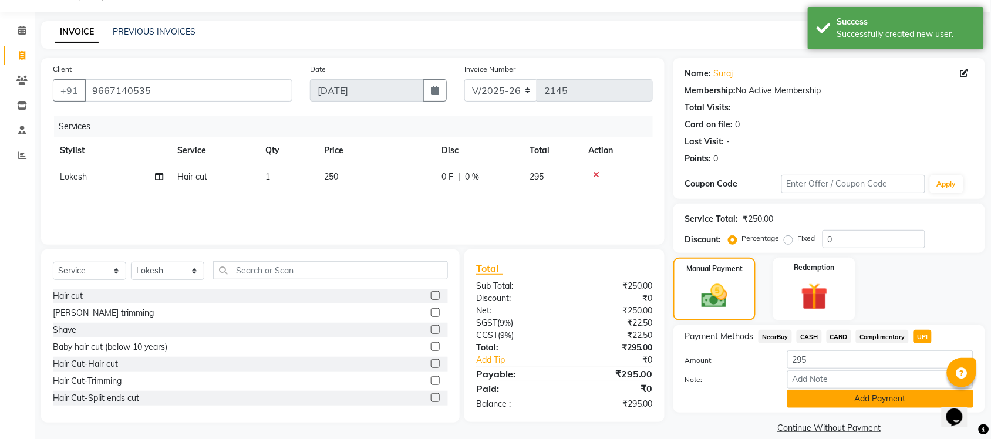
click at [815, 397] on button "Add Payment" at bounding box center [880, 399] width 186 height 18
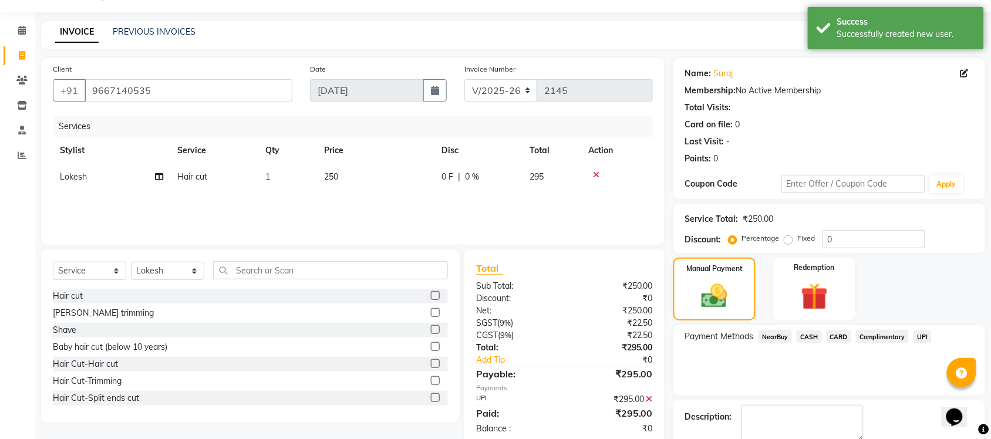
scroll to position [94, 0]
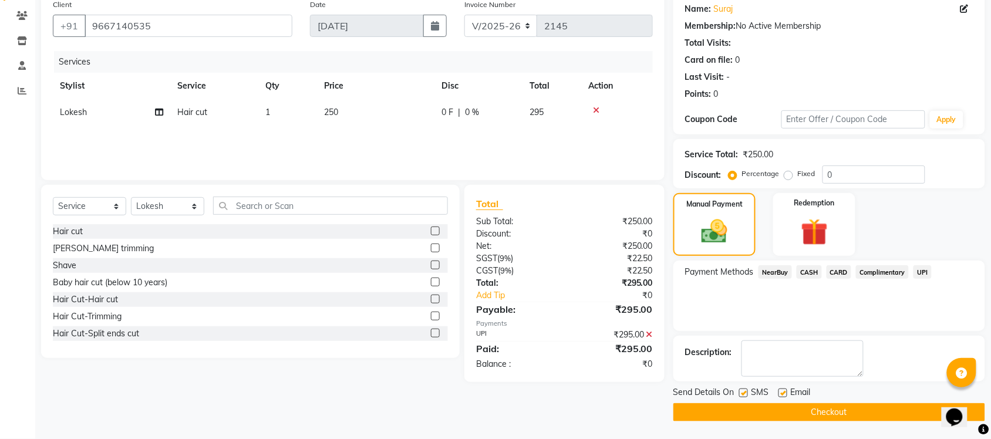
click at [650, 330] on icon at bounding box center [649, 334] width 6 height 8
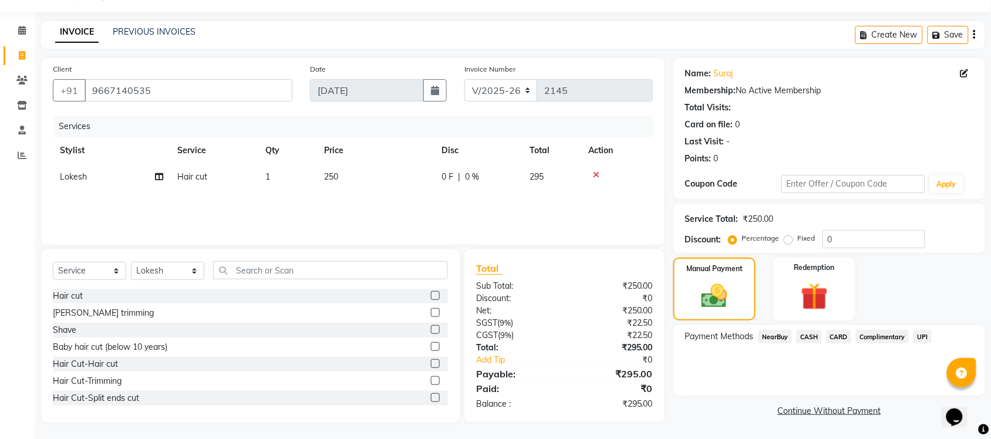
click at [922, 335] on span "UPI" at bounding box center [922, 336] width 18 height 13
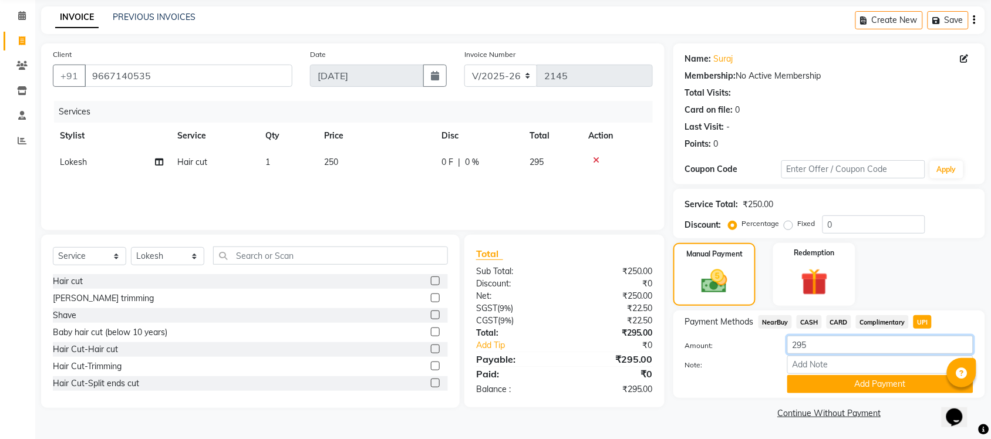
drag, startPoint x: 823, startPoint y: 350, endPoint x: 728, endPoint y: 358, distance: 96.0
click at [728, 358] on div "Amount: 295 Note: Add Payment" at bounding box center [829, 365] width 288 height 58
type input "205"
click at [845, 383] on button "Add Payment" at bounding box center [880, 384] width 186 height 18
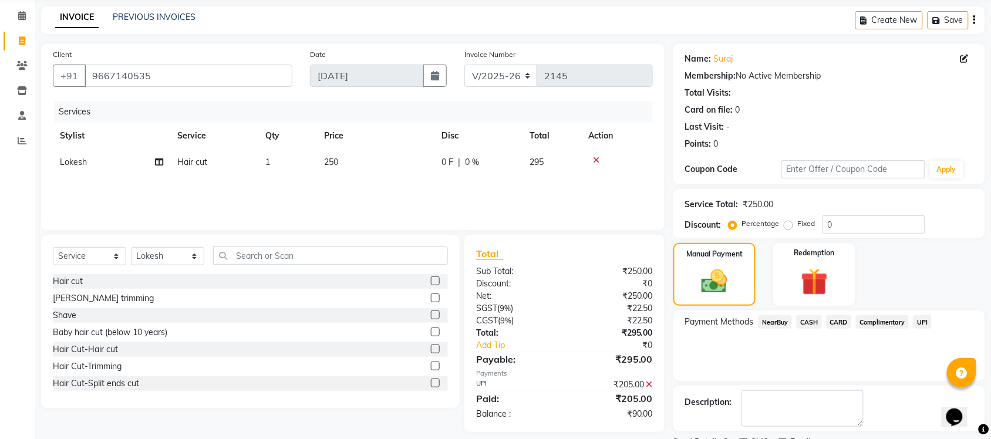
click at [802, 321] on span "CASH" at bounding box center [808, 321] width 25 height 13
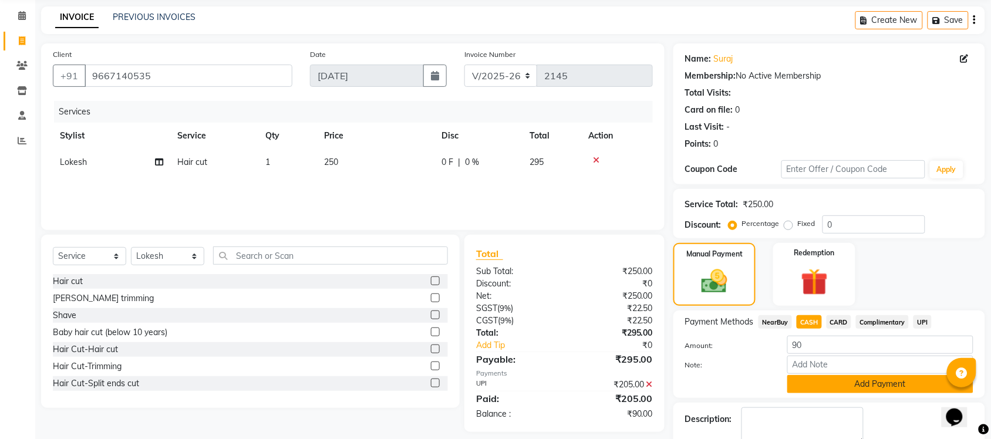
click at [887, 383] on button "Add Payment" at bounding box center [880, 384] width 186 height 18
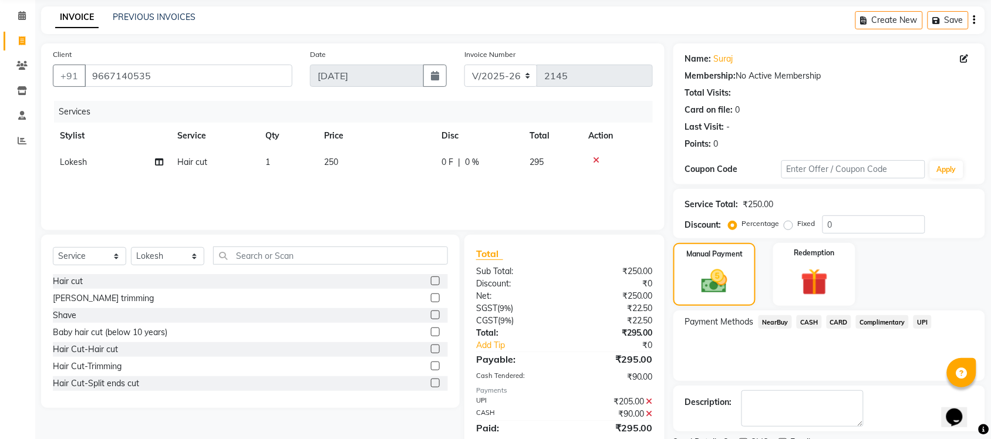
scroll to position [94, 0]
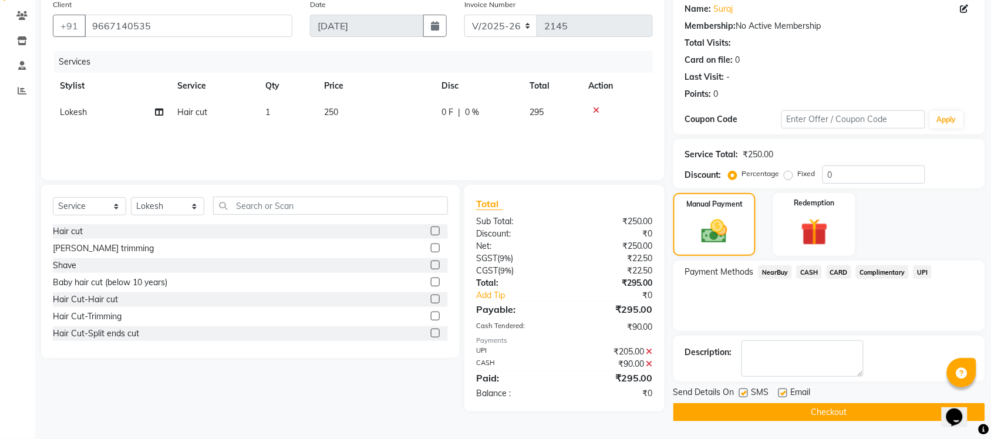
click at [836, 413] on button "Checkout" at bounding box center [829, 412] width 312 height 18
